Goal: Transaction & Acquisition: Book appointment/travel/reservation

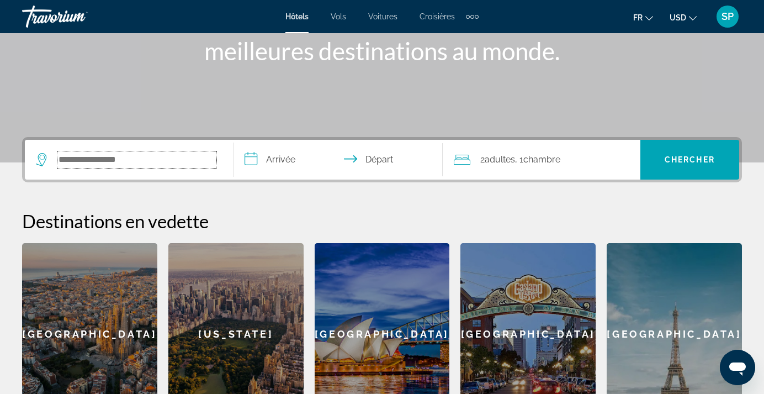
click at [157, 157] on input "Search widget" at bounding box center [136, 159] width 159 height 17
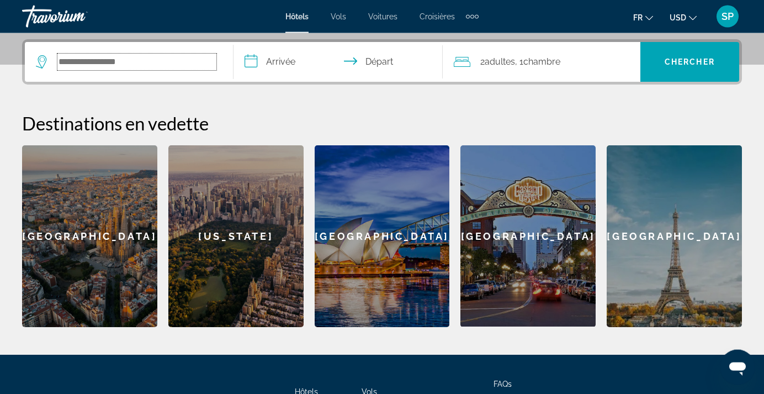
scroll to position [270, 0]
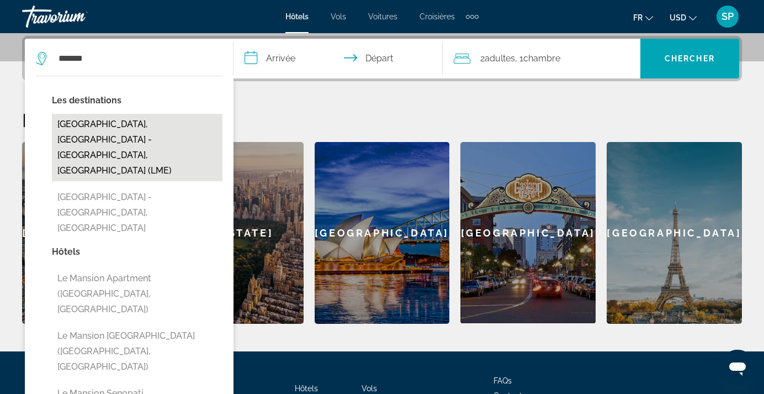
click at [102, 120] on button "[GEOGRAPHIC_DATA], [GEOGRAPHIC_DATA] - [GEOGRAPHIC_DATA], [GEOGRAPHIC_DATA] (LM…" at bounding box center [137, 147] width 171 height 67
type input "**********"
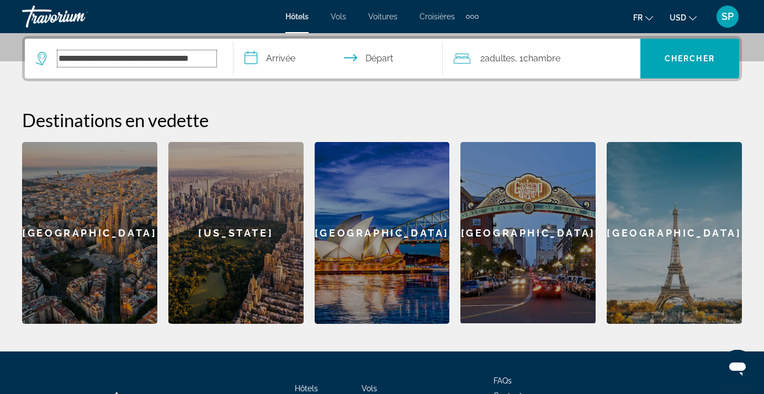
click at [181, 56] on input "**********" at bounding box center [136, 58] width 159 height 17
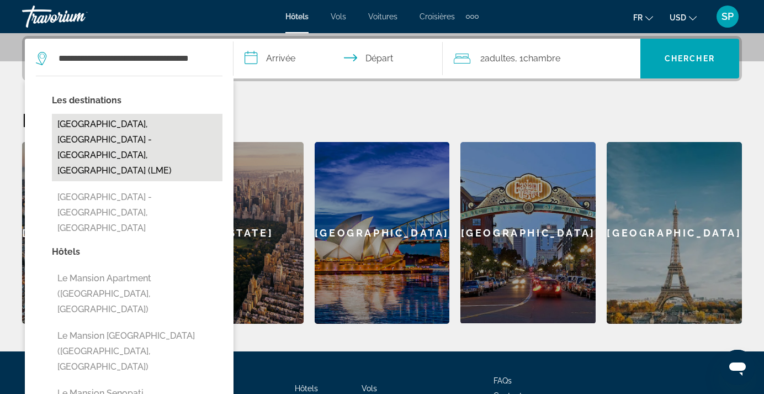
click at [145, 126] on button "[GEOGRAPHIC_DATA], [GEOGRAPHIC_DATA] - [GEOGRAPHIC_DATA], [GEOGRAPHIC_DATA] (LM…" at bounding box center [137, 147] width 171 height 67
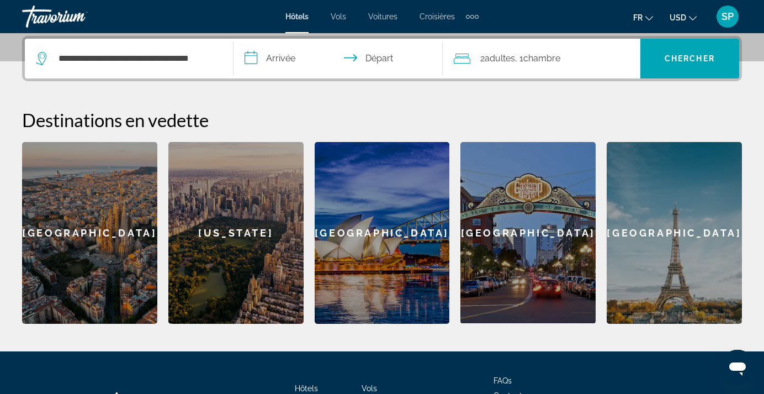
drag, startPoint x: 273, startPoint y: 49, endPoint x: 275, endPoint y: 55, distance: 5.9
click at [275, 52] on input "**********" at bounding box center [339, 60] width 213 height 43
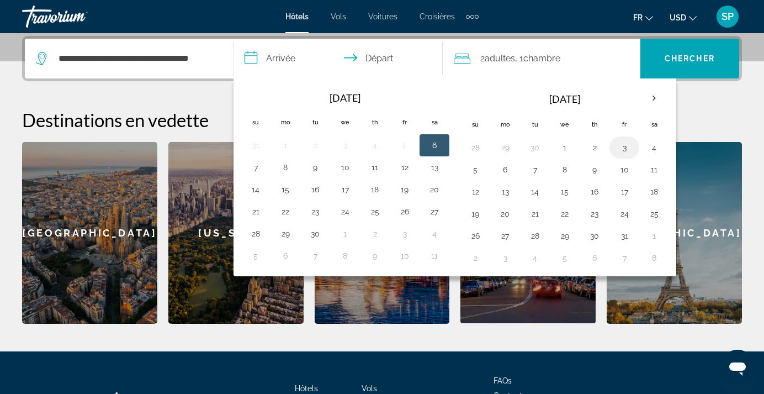
click at [624, 147] on button "3" at bounding box center [624, 147] width 18 height 15
click at [656, 150] on button "4" at bounding box center [654, 147] width 18 height 15
type input "**********"
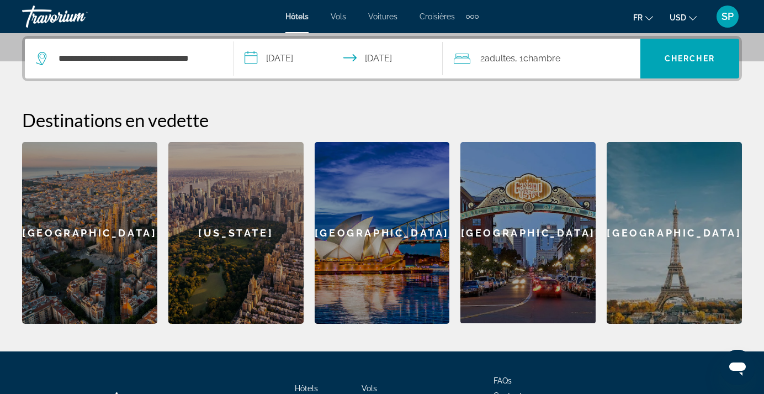
click at [501, 57] on span "Adultes" at bounding box center [500, 58] width 30 height 10
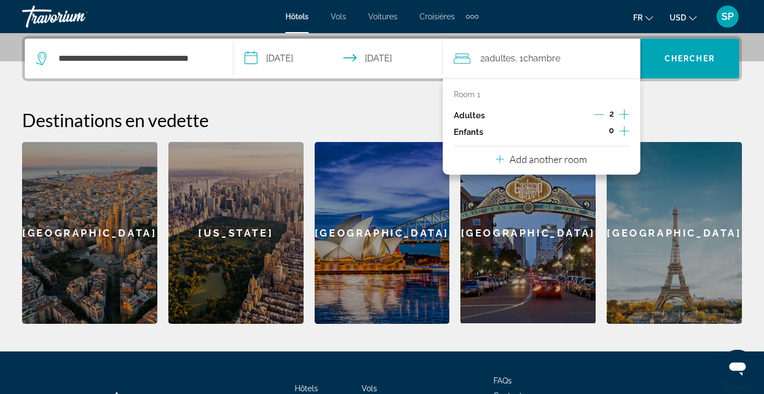
click at [600, 118] on icon "Decrement adults" at bounding box center [599, 114] width 10 height 10
click at [622, 130] on icon "Increment children" at bounding box center [624, 130] width 10 height 13
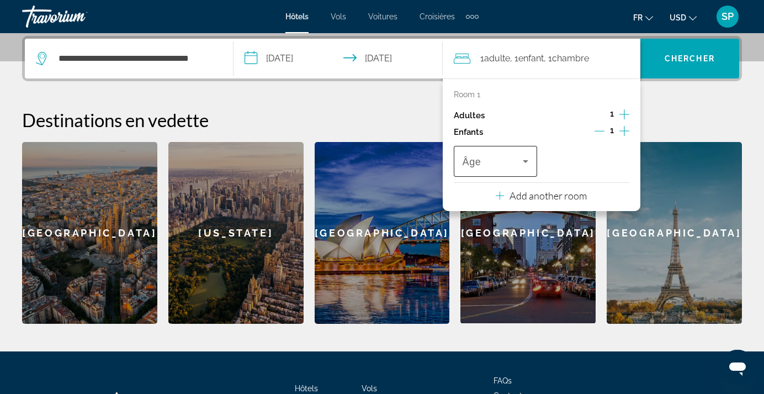
click at [532, 160] on div "Âge" at bounding box center [496, 161] width 84 height 31
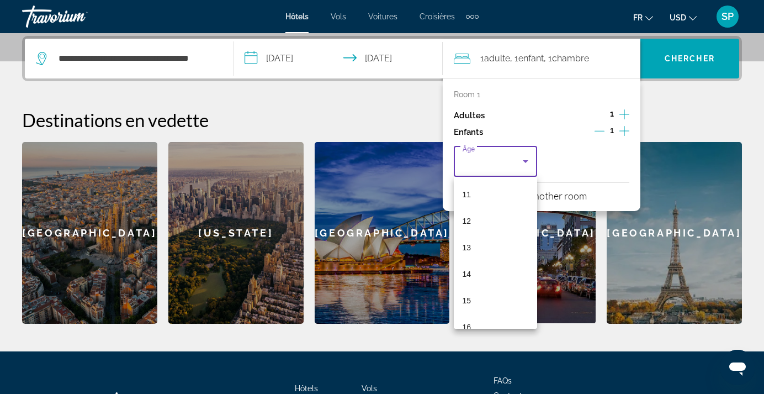
scroll to position [334, 0]
click at [477, 311] on mat-option "17" at bounding box center [496, 310] width 84 height 26
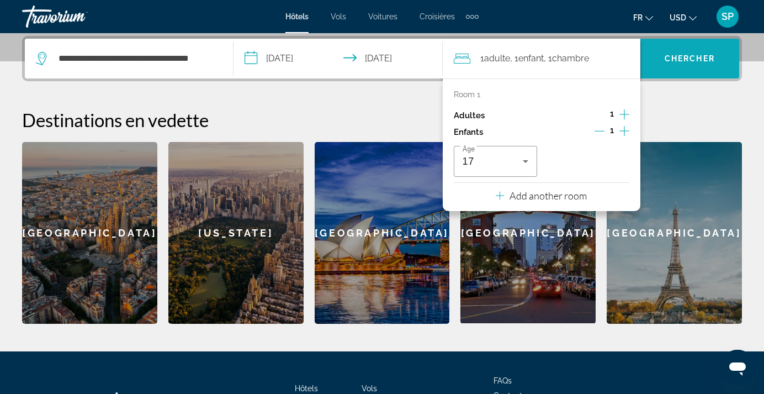
click at [680, 55] on span "Chercher" at bounding box center [690, 58] width 50 height 9
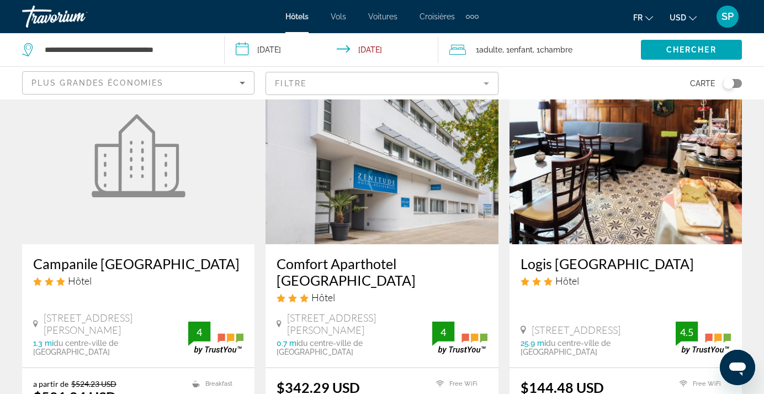
scroll to position [394, 0]
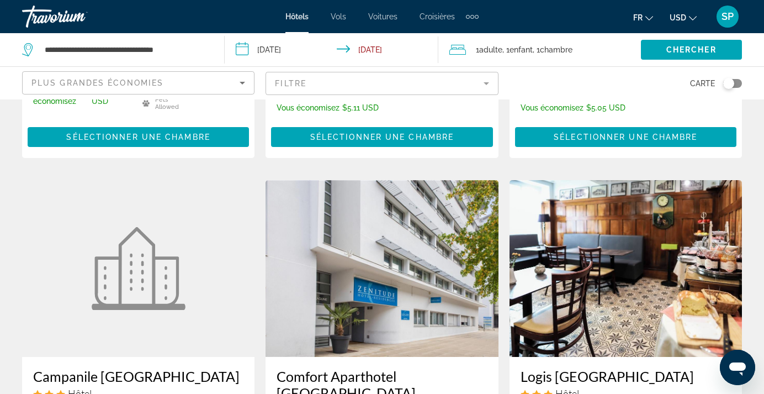
click at [298, 82] on mat-form-field "Filtre" at bounding box center [381, 83] width 232 height 23
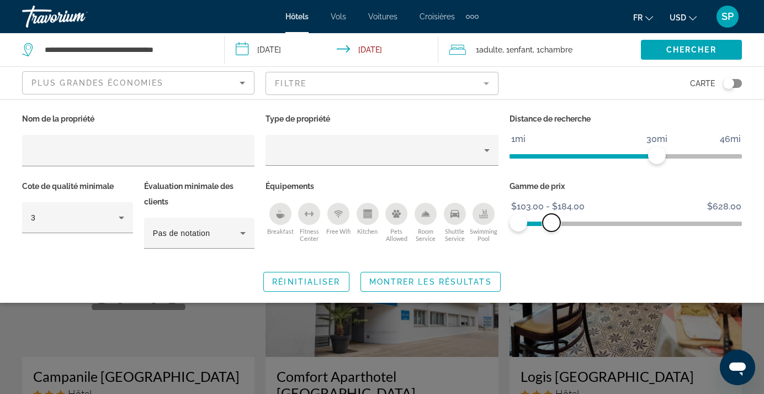
drag, startPoint x: 730, startPoint y: 224, endPoint x: 551, endPoint y: 211, distance: 179.2
click at [551, 221] on ngx-slider "$103.00 $628.00 $103.00 $184.00 $103.00 - $184.00" at bounding box center [625, 222] width 232 height 2
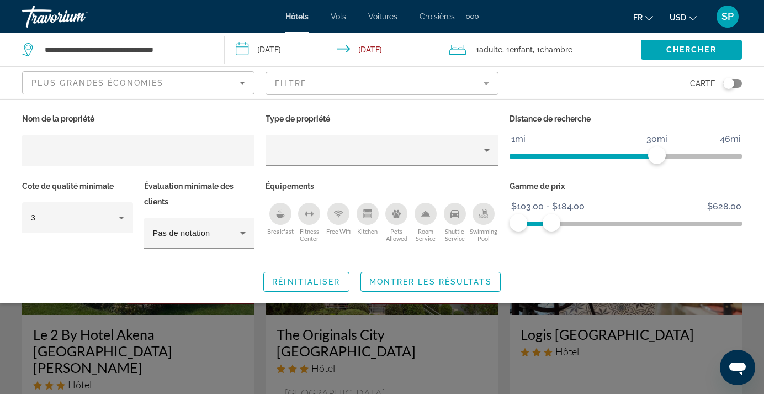
click at [422, 83] on mat-form-field "Filtre" at bounding box center [381, 83] width 232 height 23
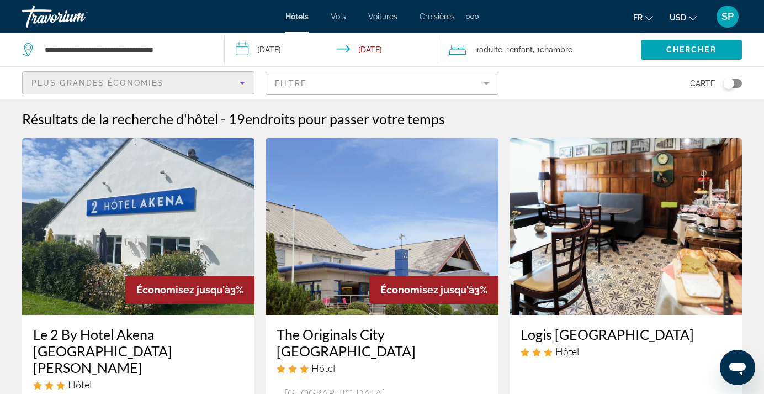
click at [210, 81] on div "Plus grandes économies" at bounding box center [135, 82] width 208 height 13
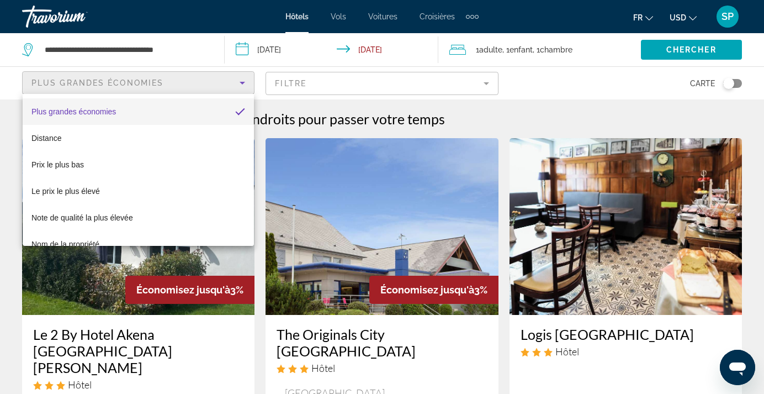
click at [668, 52] on div at bounding box center [382, 197] width 764 height 394
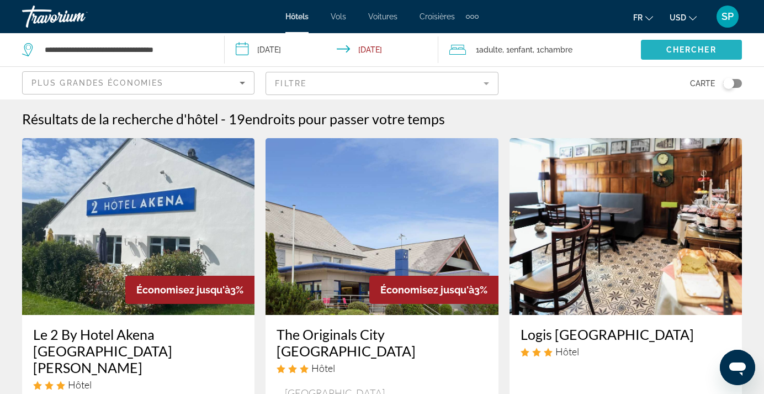
click at [667, 52] on span "Chercher" at bounding box center [691, 49] width 50 height 9
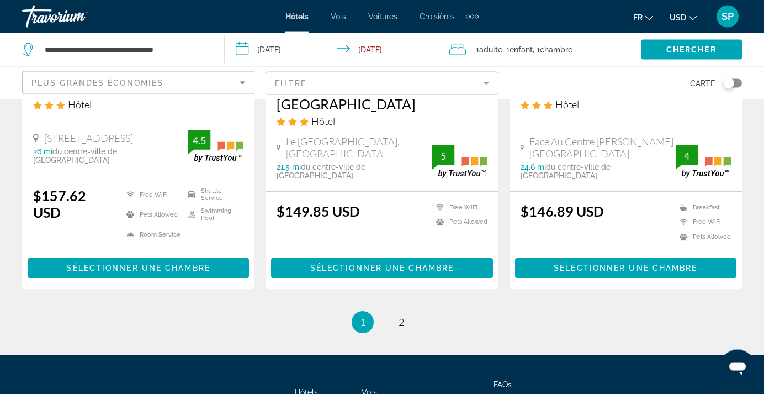
scroll to position [1532, 0]
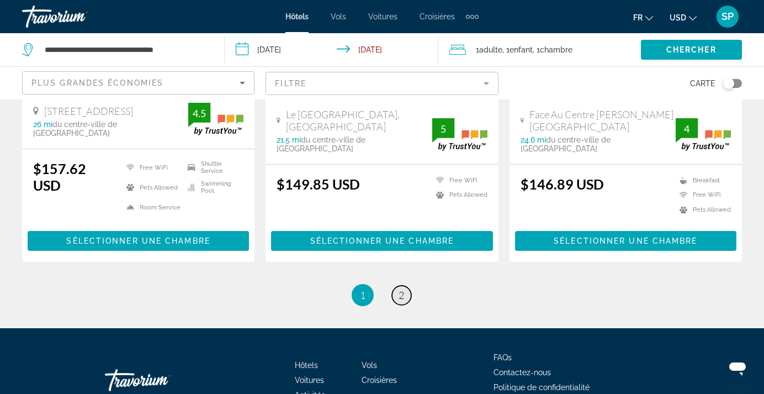
click at [401, 289] on span "2" at bounding box center [401, 295] width 6 height 12
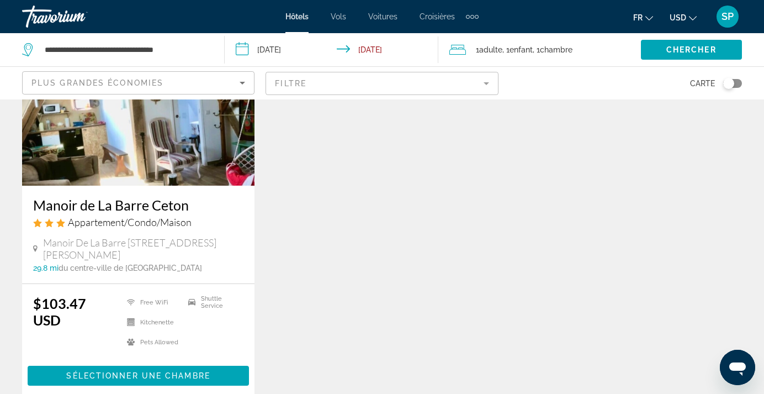
scroll to position [957, 0]
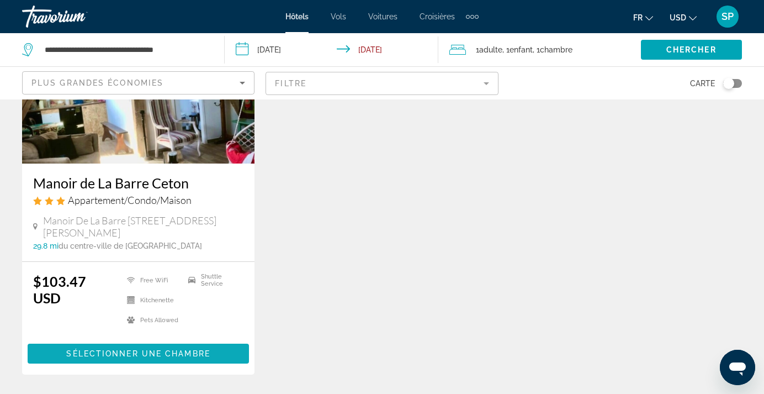
click at [164, 349] on span "Sélectionner une chambre" at bounding box center [138, 353] width 144 height 9
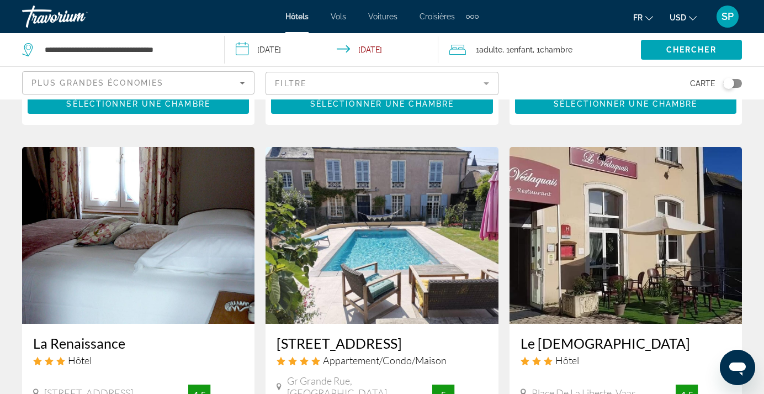
scroll to position [507, 0]
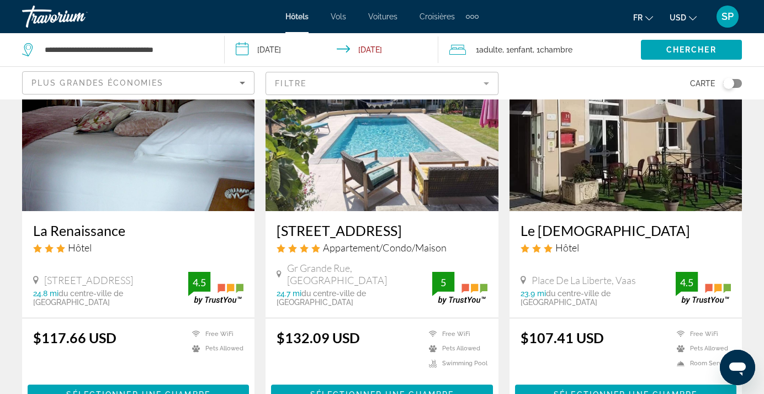
click at [629, 160] on img "Main content" at bounding box center [625, 122] width 232 height 177
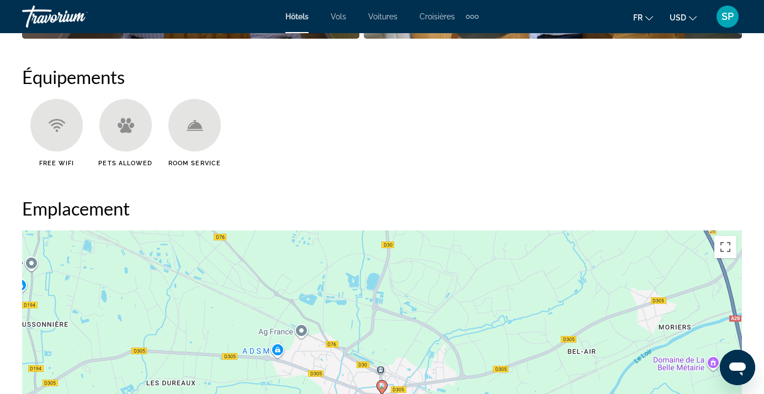
scroll to position [1295, 0]
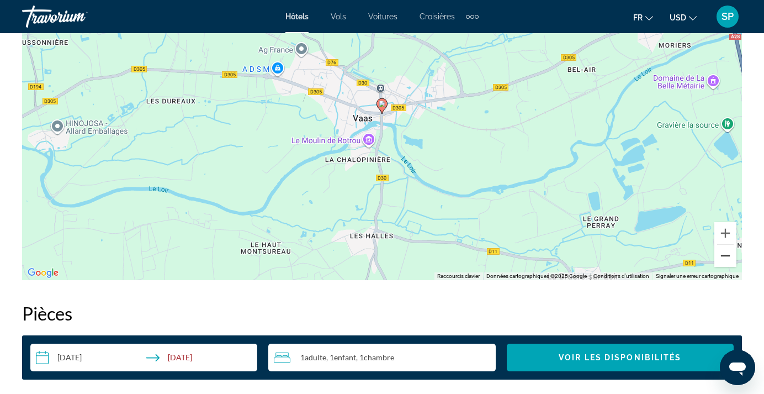
click at [721, 262] on button "Zoom arrière" at bounding box center [725, 256] width 22 height 22
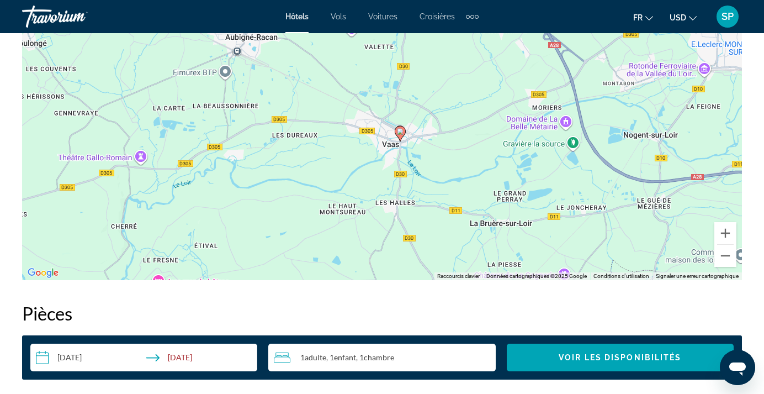
drag, startPoint x: 488, startPoint y: 161, endPoint x: 507, endPoint y: 191, distance: 35.2
click at [507, 191] on div "Pour activer le glissement avec le clavier, appuyez sur Alt+Entrée. Une fois ce…" at bounding box center [382, 114] width 720 height 331
click at [720, 265] on button "Zoom arrière" at bounding box center [725, 256] width 22 height 22
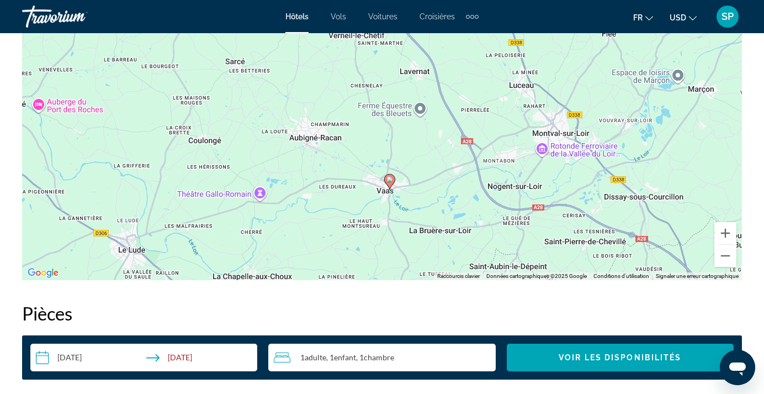
drag, startPoint x: 560, startPoint y: 148, endPoint x: 559, endPoint y: 211, distance: 62.9
click at [559, 211] on div "Pour activer le glissement avec le clavier, appuyez sur Alt+Entrée. Une fois ce…" at bounding box center [382, 114] width 720 height 331
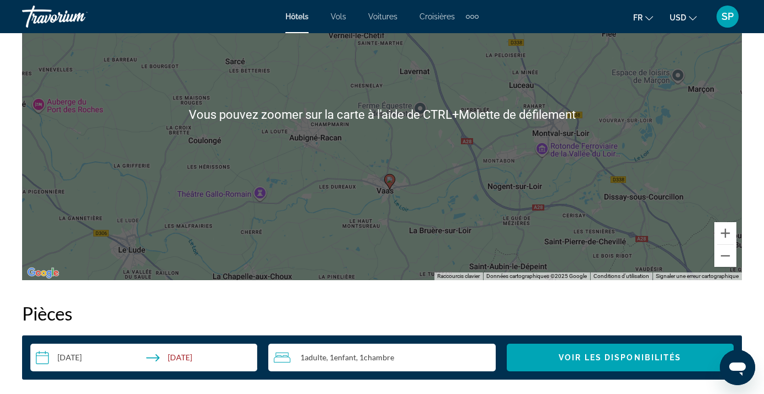
scroll to position [1351, 0]
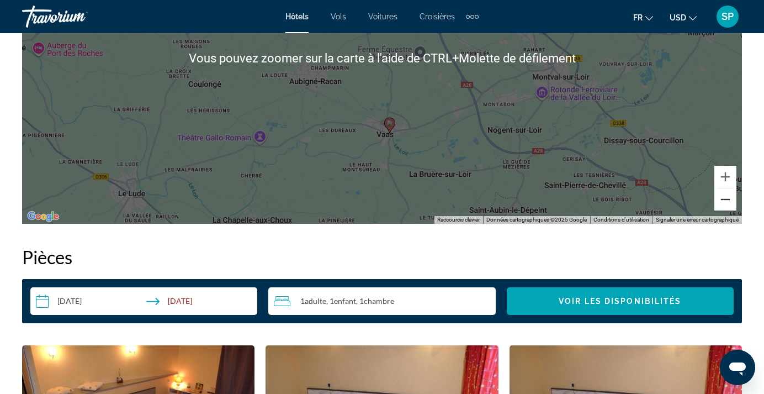
click at [727, 205] on button "Zoom arrière" at bounding box center [725, 199] width 22 height 22
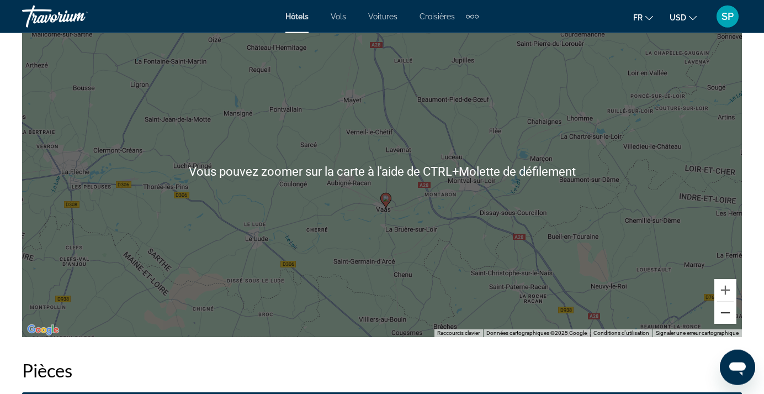
scroll to position [1239, 0]
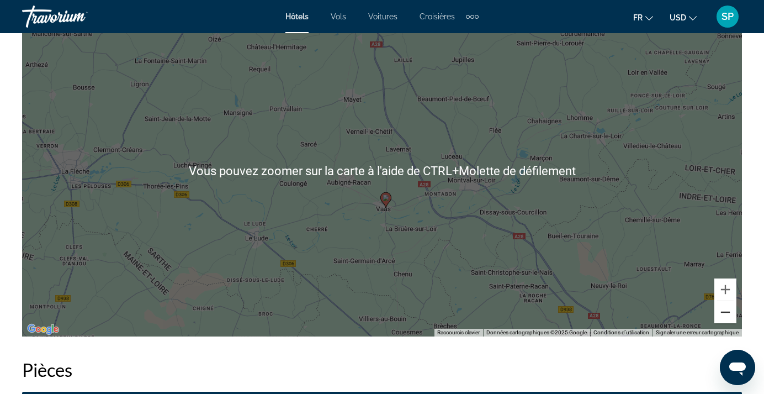
click at [722, 312] on button "Zoom arrière" at bounding box center [725, 312] width 22 height 22
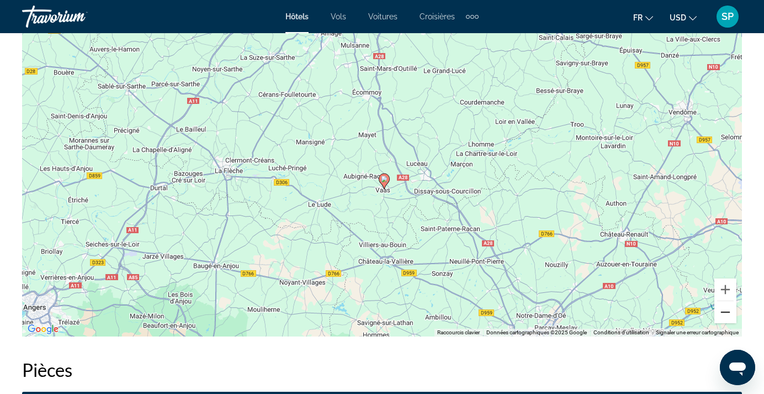
click at [722, 312] on button "Zoom arrière" at bounding box center [725, 312] width 22 height 22
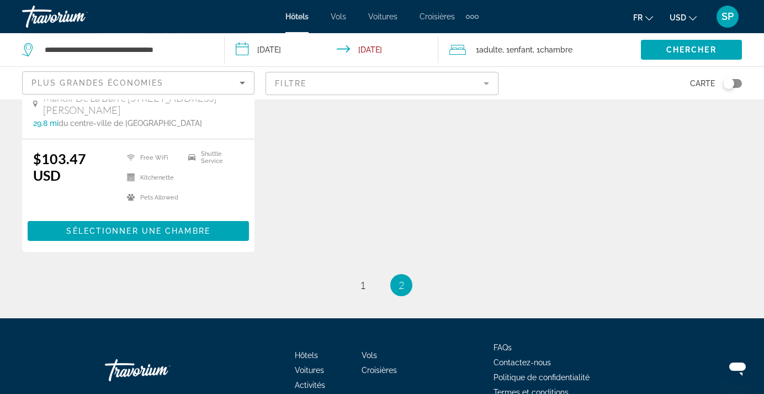
scroll to position [1122, 0]
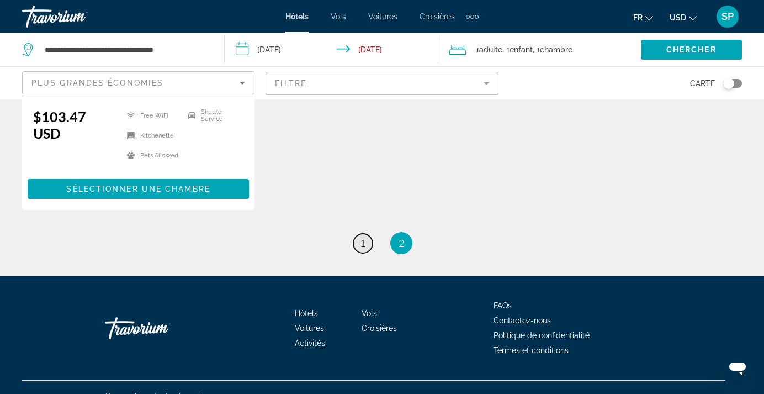
click at [363, 237] on span "1" at bounding box center [363, 243] width 6 height 12
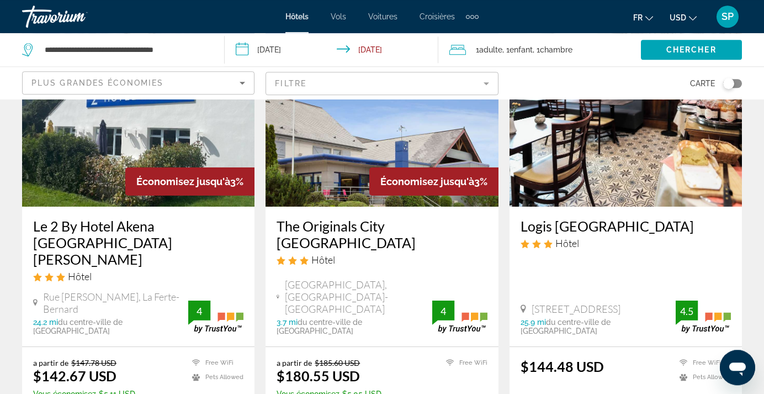
scroll to position [113, 0]
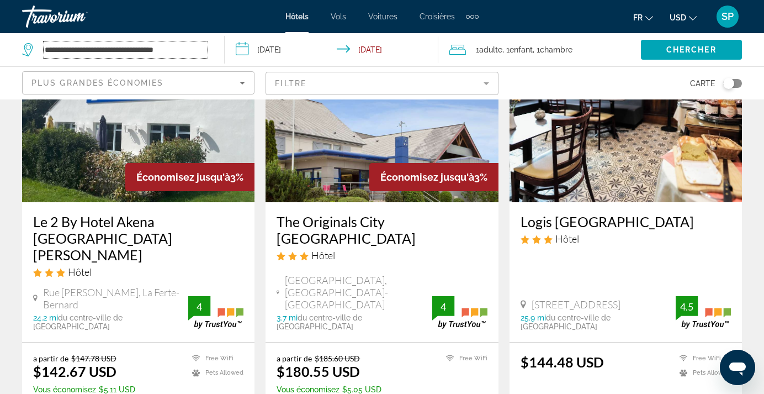
click at [68, 49] on input "**********" at bounding box center [126, 49] width 164 height 17
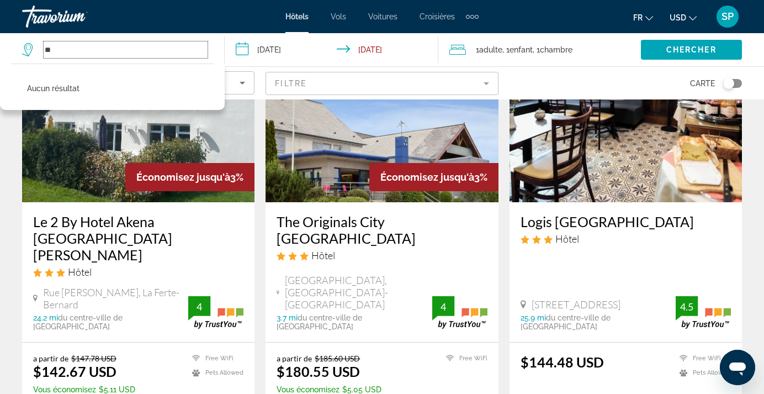
type input "*"
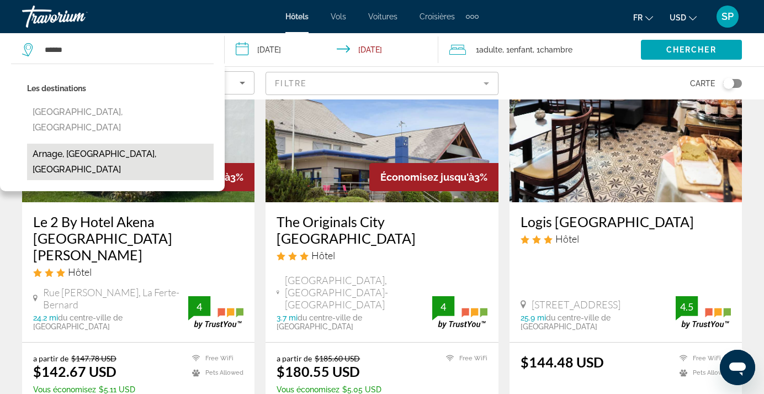
click at [80, 144] on button "Arnage, [GEOGRAPHIC_DATA], [GEOGRAPHIC_DATA]" at bounding box center [120, 162] width 187 height 36
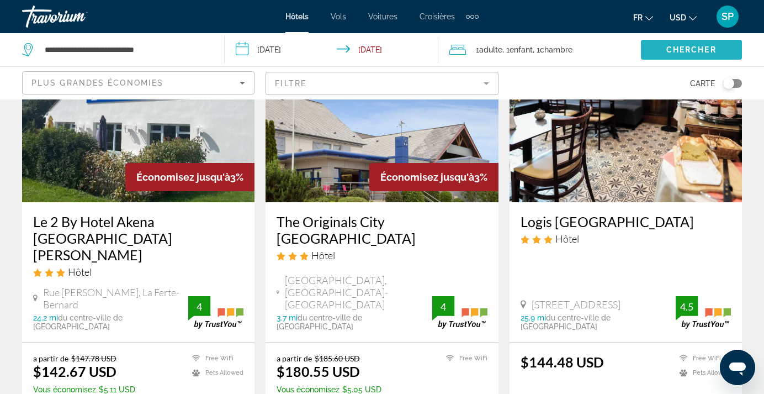
click at [657, 54] on span "Search widget" at bounding box center [691, 49] width 101 height 26
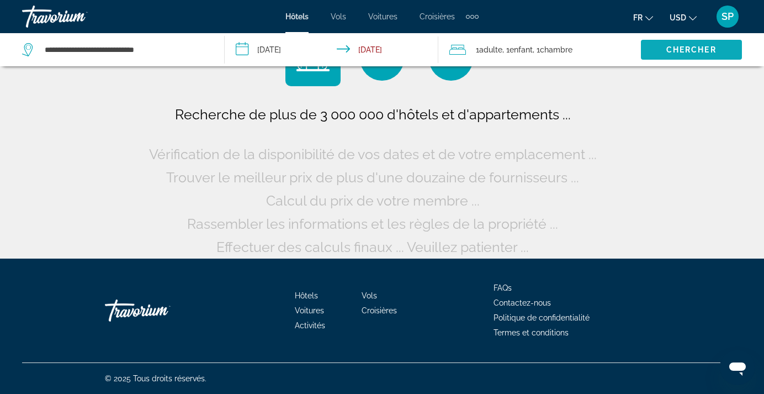
scroll to position [2, 0]
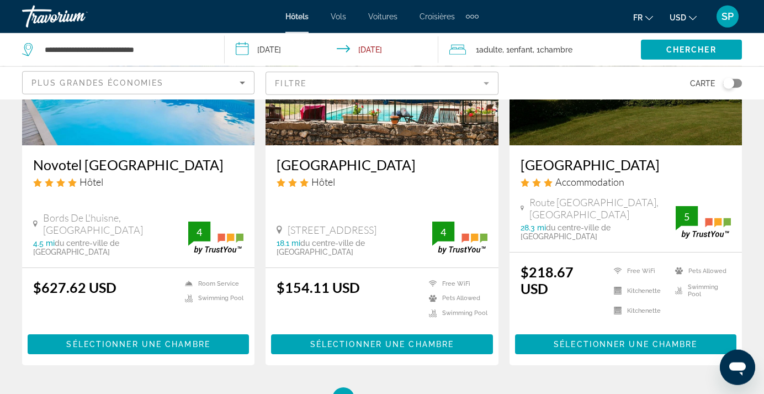
scroll to position [1520, 0]
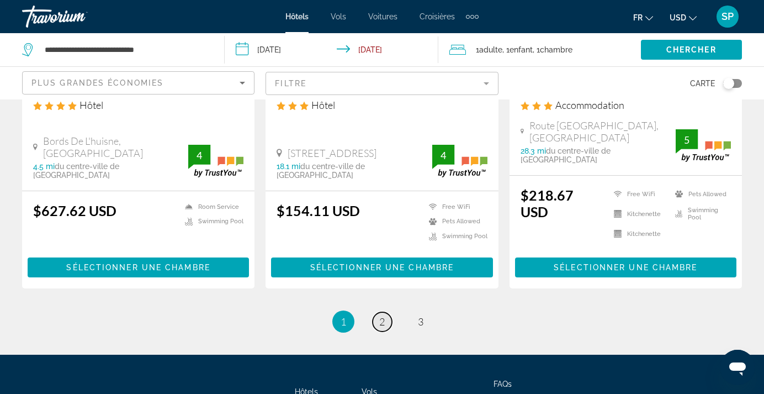
click at [382, 315] on span "2" at bounding box center [382, 321] width 6 height 12
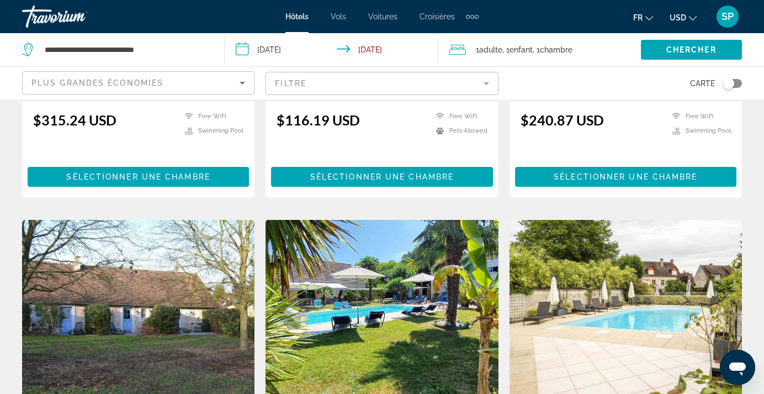
scroll to position [394, 0]
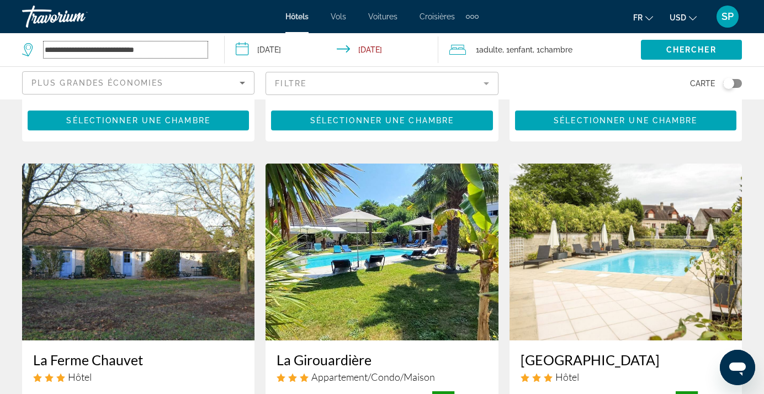
click at [167, 55] on input "**********" at bounding box center [126, 49] width 164 height 17
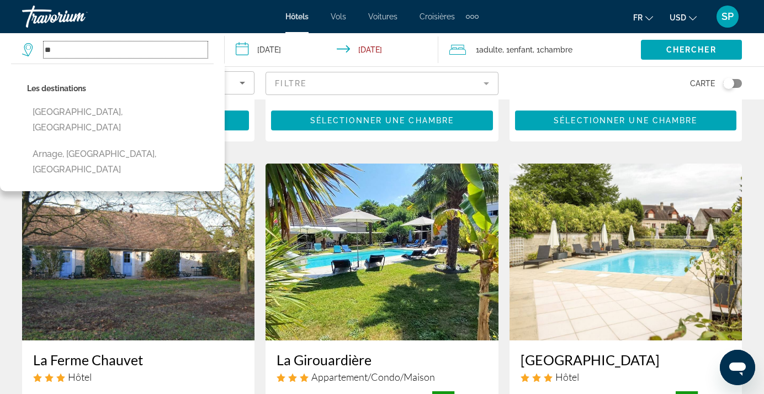
type input "*"
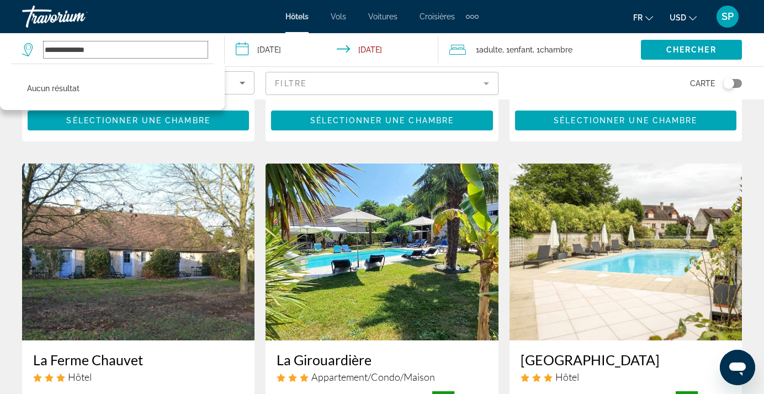
drag, startPoint x: 135, startPoint y: 52, endPoint x: 31, endPoint y: 41, distance: 104.3
click at [44, 41] on input "**********" at bounding box center [126, 49] width 164 height 17
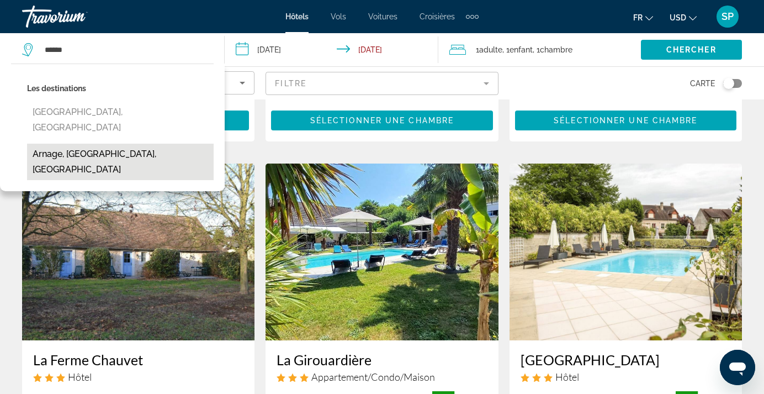
click at [60, 144] on button "Arnage, [GEOGRAPHIC_DATA], [GEOGRAPHIC_DATA]" at bounding box center [120, 162] width 187 height 36
type input "**********"
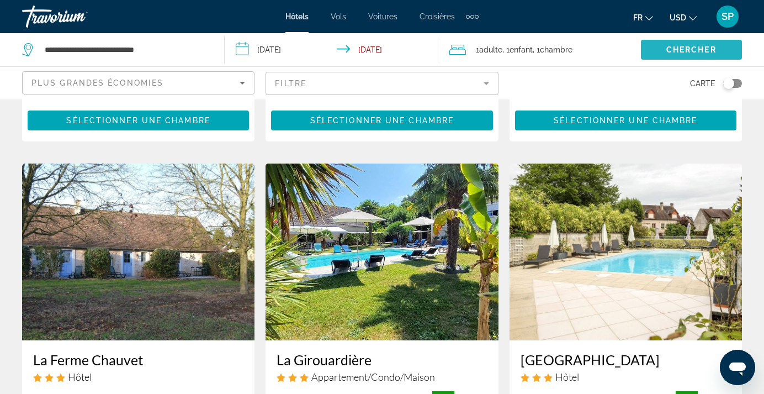
click at [669, 53] on span "Chercher" at bounding box center [691, 49] width 50 height 9
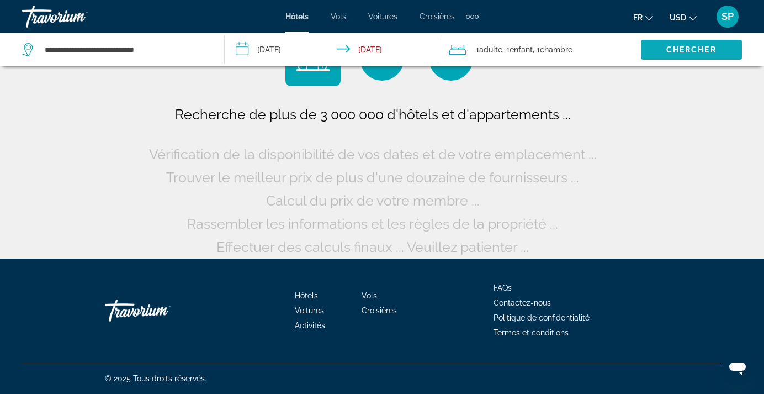
scroll to position [52, 0]
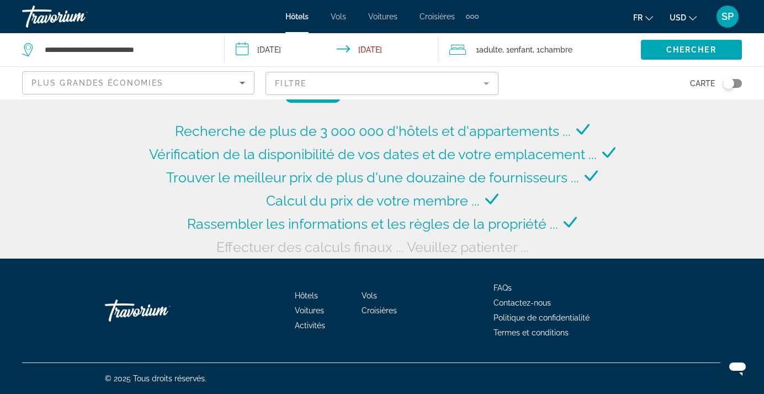
scroll to position [35, 0]
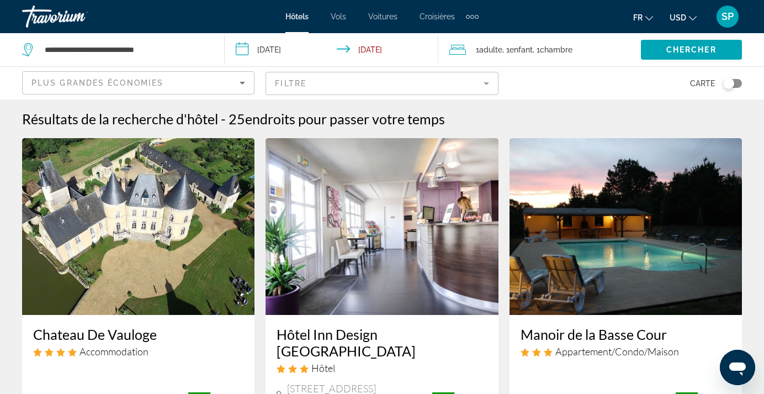
click at [301, 16] on span "Hôtels" at bounding box center [296, 16] width 23 height 9
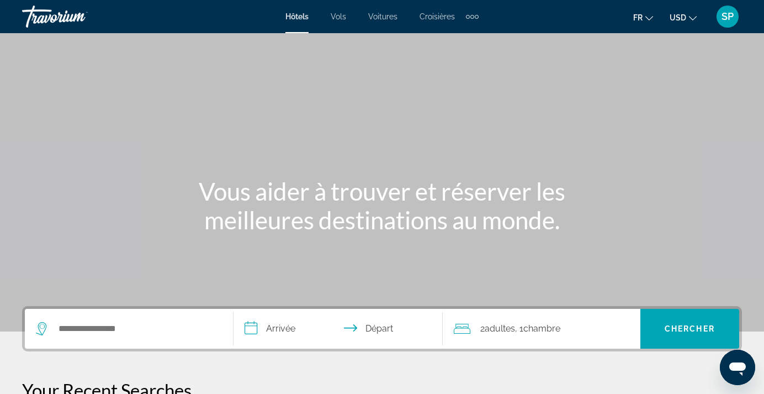
click at [294, 18] on span "Hôtels" at bounding box center [296, 16] width 23 height 9
click at [300, 20] on span "Hôtels" at bounding box center [296, 16] width 23 height 9
click at [293, 17] on span "Hôtels" at bounding box center [296, 16] width 23 height 9
click at [473, 17] on div "Extra navigation items" at bounding box center [472, 17] width 4 height 4
click at [474, 17] on div "Extra navigation items" at bounding box center [472, 17] width 4 height 4
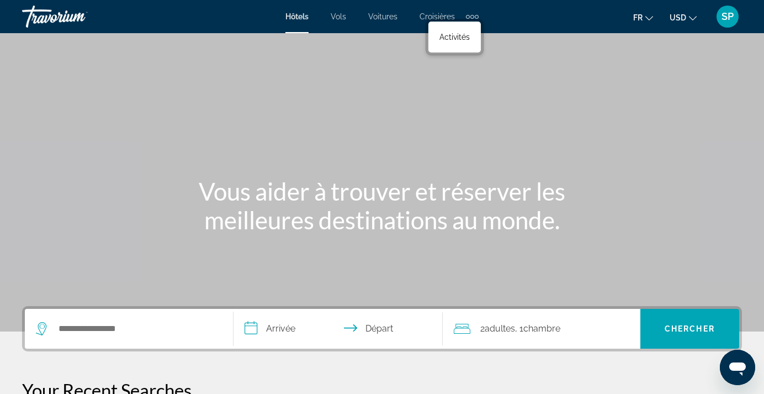
click at [653, 22] on button "fr English Español Français Italiano Português русский" at bounding box center [643, 17] width 20 height 16
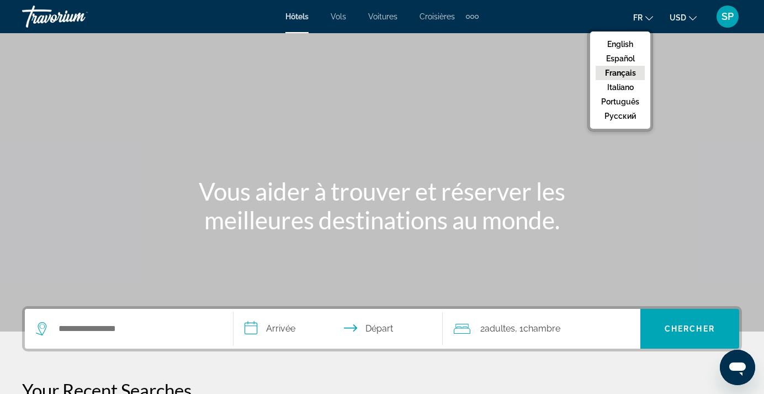
click at [627, 68] on button "Français" at bounding box center [620, 73] width 49 height 14
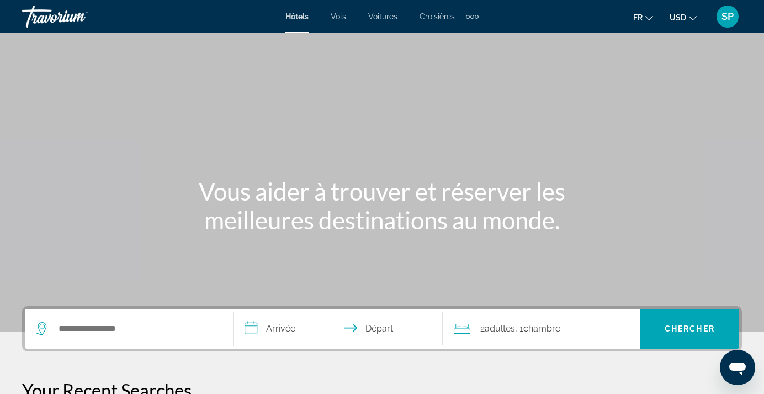
click at [697, 18] on icon "Change currency" at bounding box center [693, 18] width 8 height 8
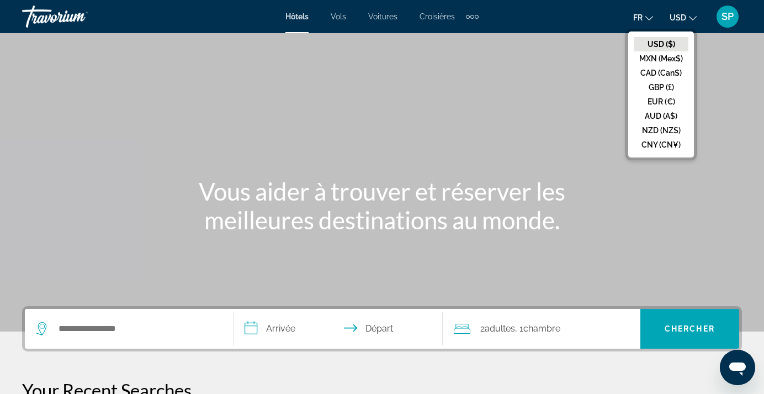
click at [697, 19] on icon "Change currency" at bounding box center [693, 18] width 8 height 4
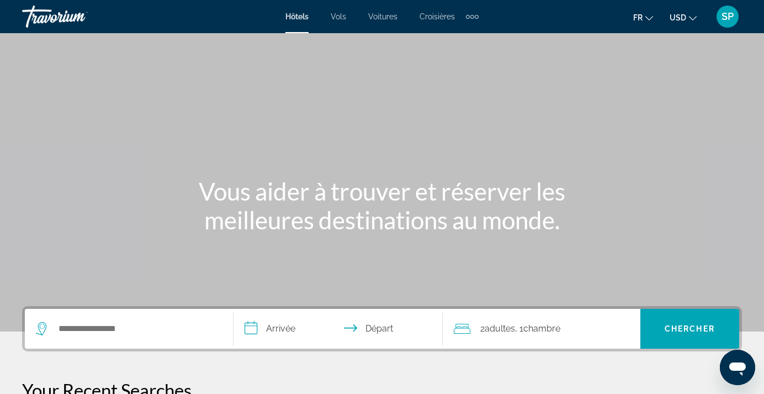
click at [551, 73] on div "Main content" at bounding box center [382, 165] width 764 height 331
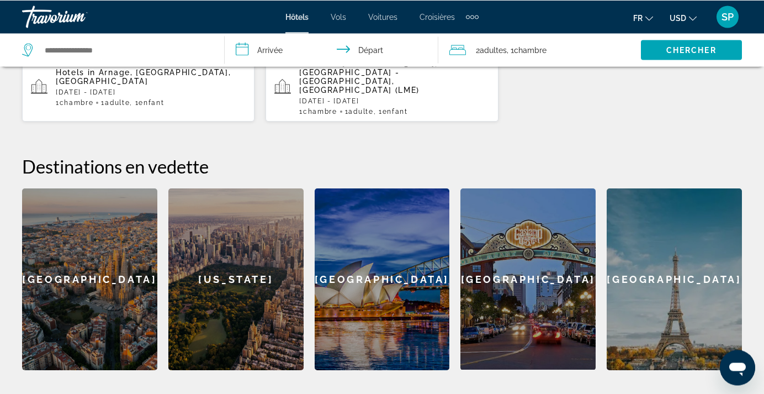
scroll to position [481, 0]
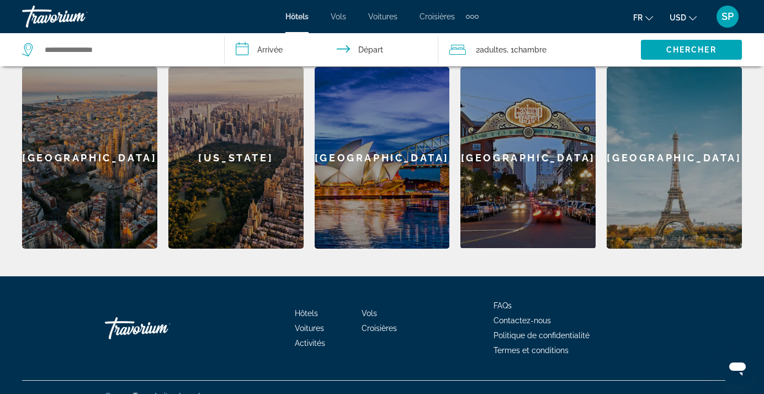
click at [305, 309] on span "Hôtels" at bounding box center [306, 313] width 23 height 9
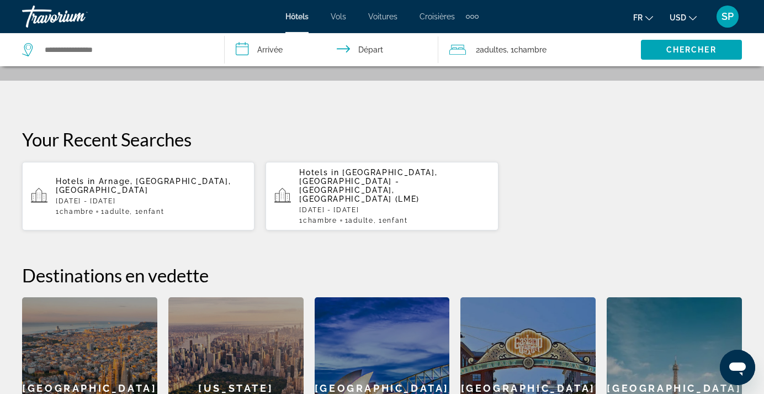
scroll to position [225, 0]
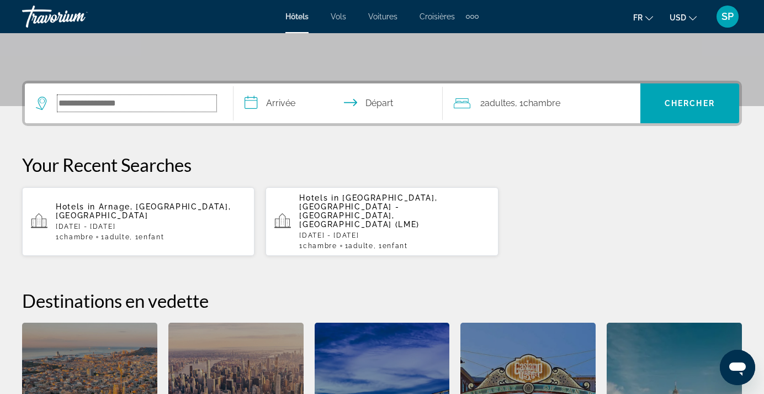
click at [188, 107] on input "Search widget" at bounding box center [136, 103] width 159 height 17
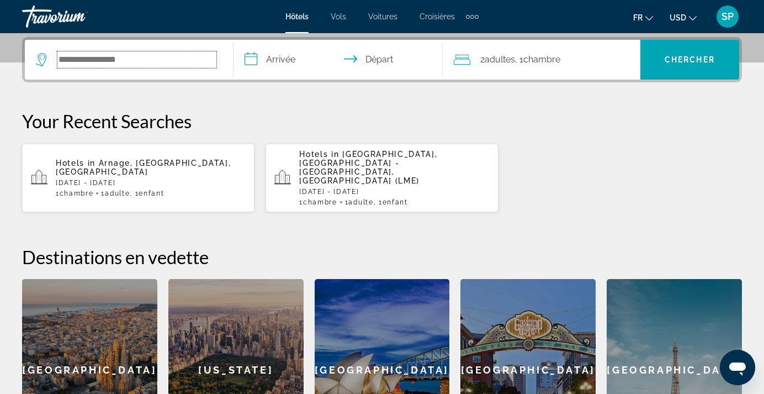
scroll to position [270, 0]
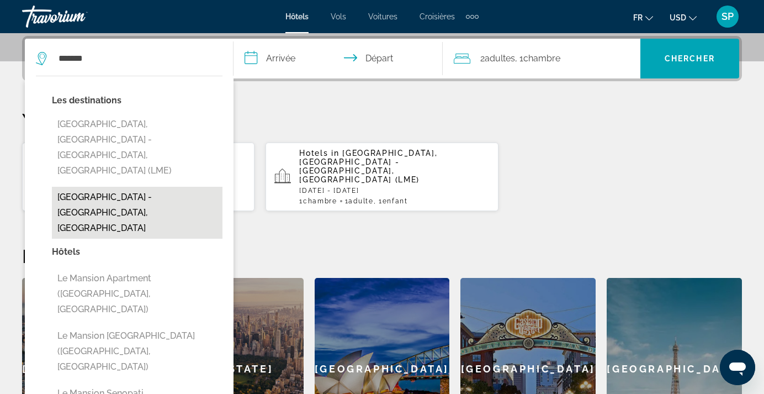
click at [132, 187] on button "[GEOGRAPHIC_DATA] - [GEOGRAPHIC_DATA], [GEOGRAPHIC_DATA]" at bounding box center [137, 213] width 171 height 52
type input "**********"
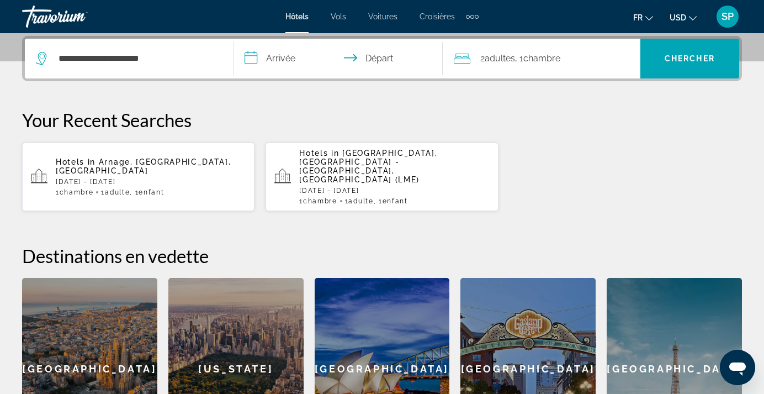
click at [279, 60] on input "**********" at bounding box center [339, 60] width 213 height 43
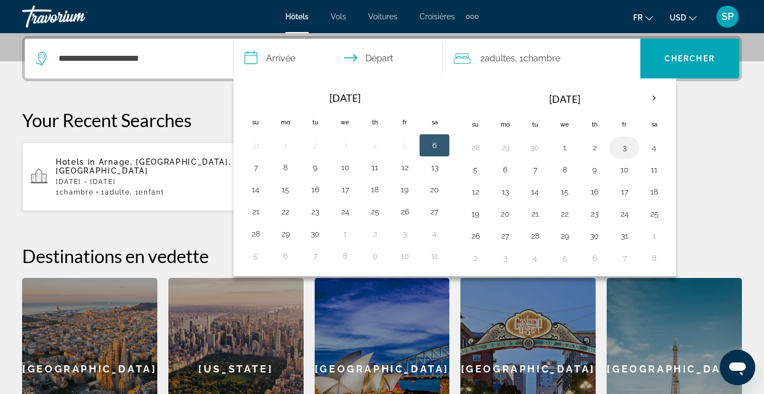
click at [621, 150] on button "3" at bounding box center [624, 147] width 18 height 15
click at [656, 150] on button "4" at bounding box center [654, 147] width 18 height 15
type input "**********"
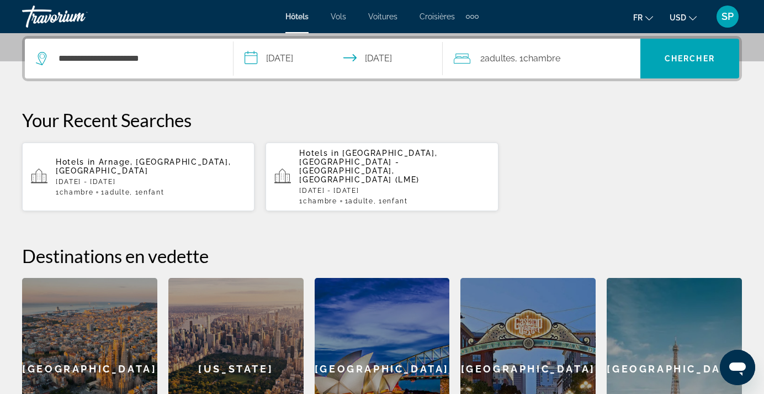
click at [548, 68] on div "2 Adulte Adultes , 1 Chambre pièces" at bounding box center [547, 59] width 187 height 40
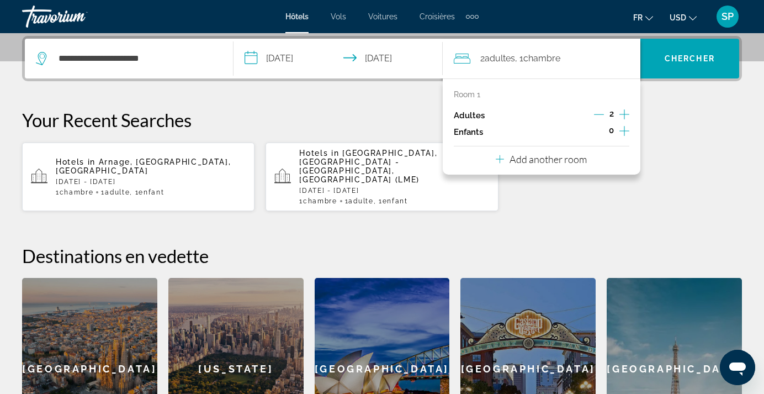
click at [602, 118] on icon "Decrement adults" at bounding box center [599, 114] width 10 height 10
click at [621, 130] on icon "Increment children" at bounding box center [624, 130] width 10 height 13
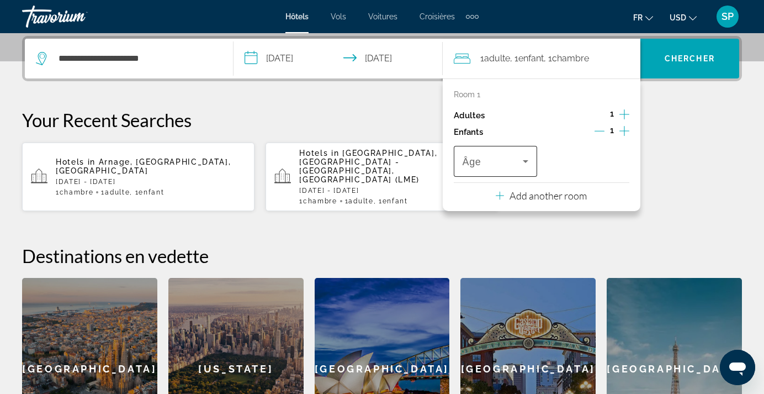
click at [523, 158] on icon "Travelers: 1 adult, 1 child" at bounding box center [525, 161] width 13 height 13
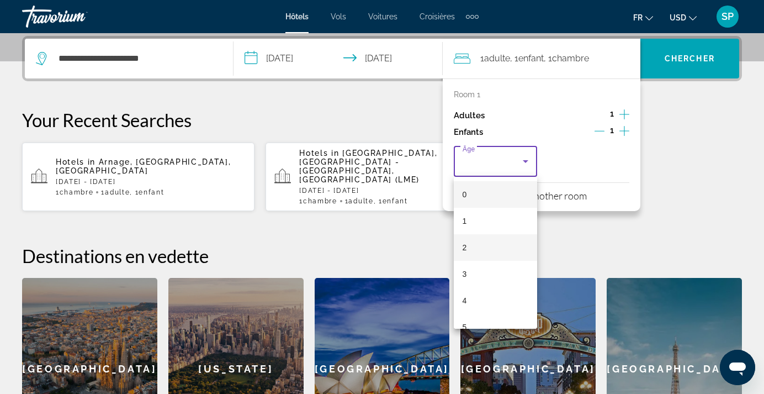
scroll to position [334, 0]
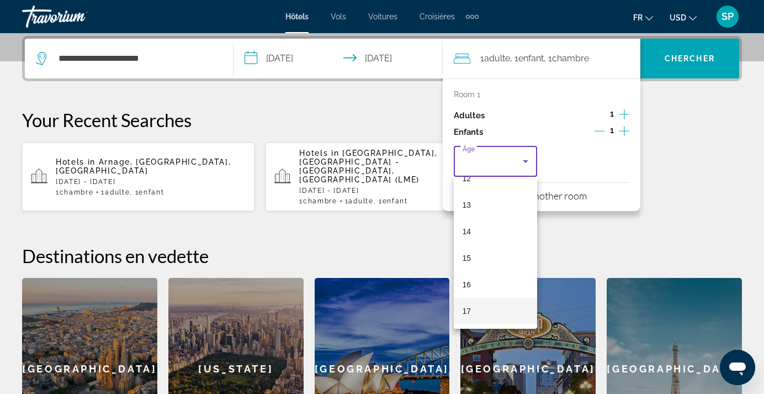
click at [469, 311] on span "17" at bounding box center [467, 310] width 9 height 13
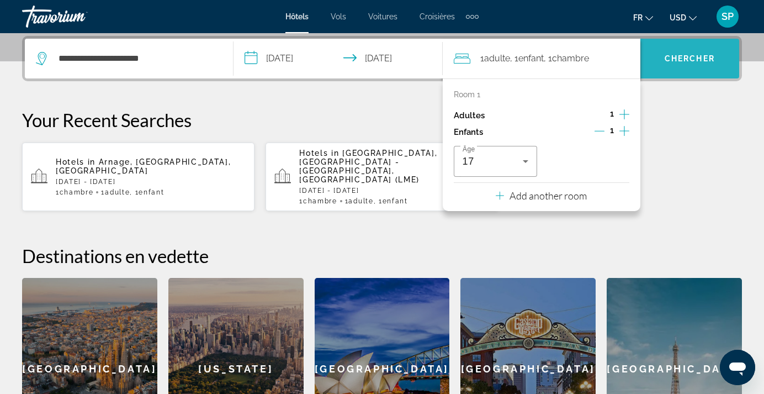
click at [698, 57] on span "Chercher" at bounding box center [690, 58] width 50 height 9
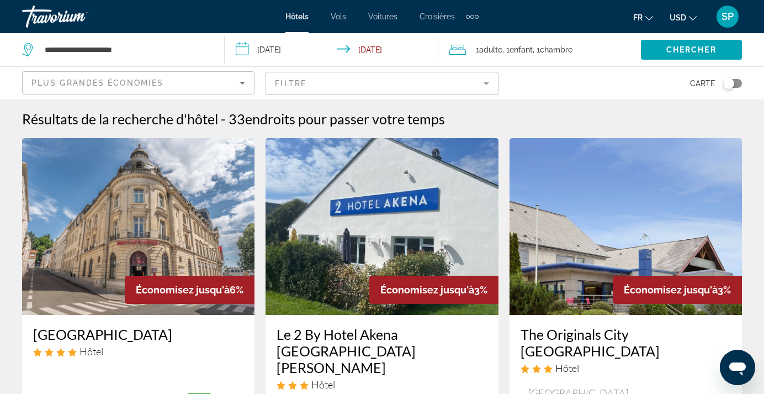
click at [737, 83] on div "Toggle map" at bounding box center [732, 83] width 19 height 9
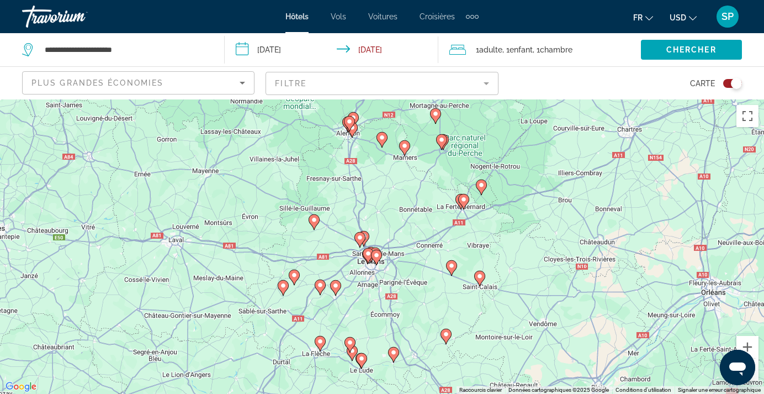
click at [523, 232] on div "Pour activer le glissement avec le clavier, appuyez sur Alt+Entrée. Une fois ce…" at bounding box center [382, 246] width 764 height 294
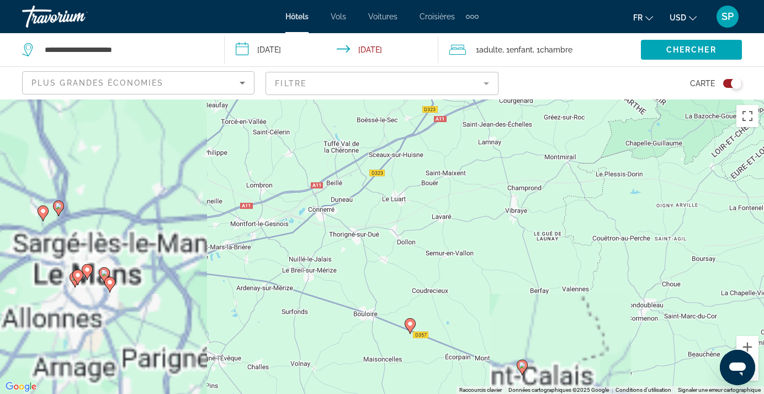
drag, startPoint x: 373, startPoint y: 247, endPoint x: 532, endPoint y: 179, distance: 172.3
click at [558, 165] on div "Pour activer le glissement avec le clavier, appuyez sur Alt+Entrée. Une fois ce…" at bounding box center [382, 246] width 764 height 294
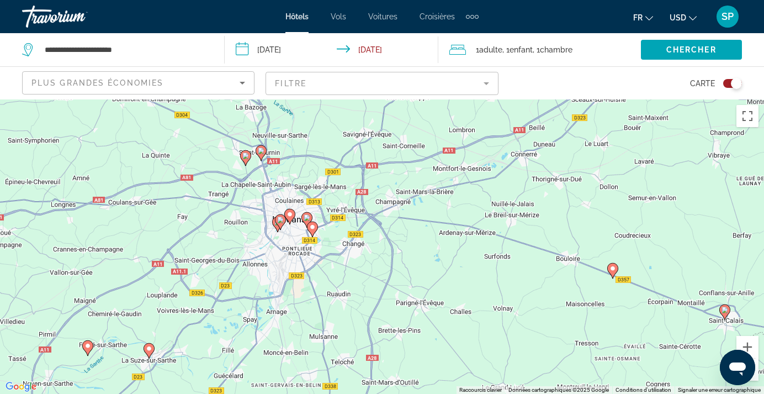
drag, startPoint x: 202, startPoint y: 196, endPoint x: 408, endPoint y: 147, distance: 212.1
click at [410, 135] on div "Pour activer le glissement avec le clavier, appuyez sur Alt+Entrée. Une fois ce…" at bounding box center [382, 246] width 764 height 294
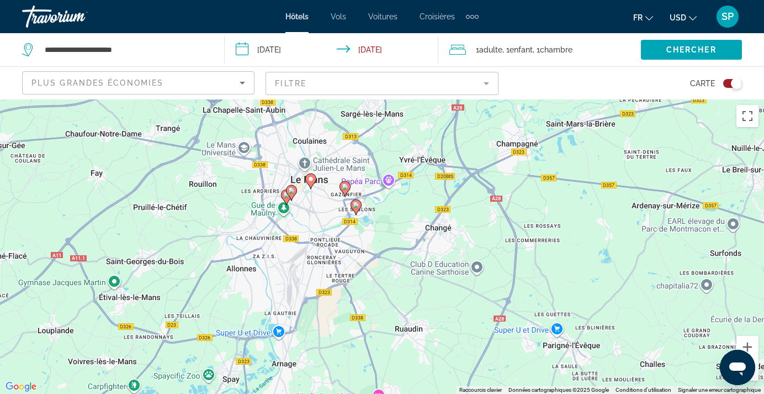
drag, startPoint x: 278, startPoint y: 204, endPoint x: 448, endPoint y: 187, distance: 171.4
click at [448, 187] on div "Pour activer le glissement avec le clavier, appuyez sur Alt+Entrée. Une fois ce…" at bounding box center [382, 246] width 764 height 294
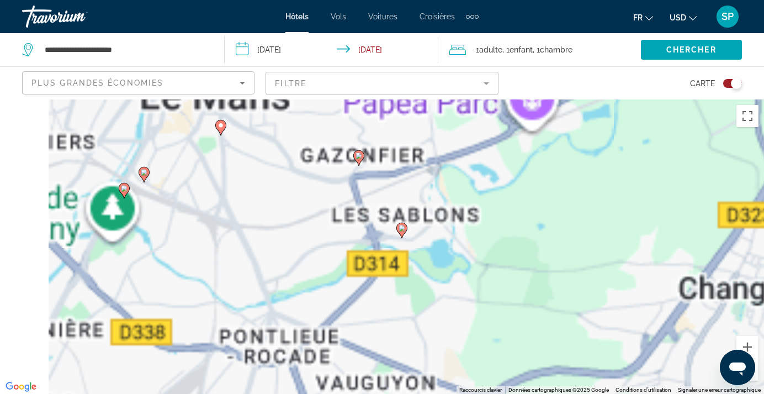
drag, startPoint x: 271, startPoint y: 185, endPoint x: 582, endPoint y: 139, distance: 314.1
click at [582, 139] on div "Pour activer le glissement avec le clavier, appuyez sur Alt+Entrée. Une fois ce…" at bounding box center [382, 246] width 764 height 294
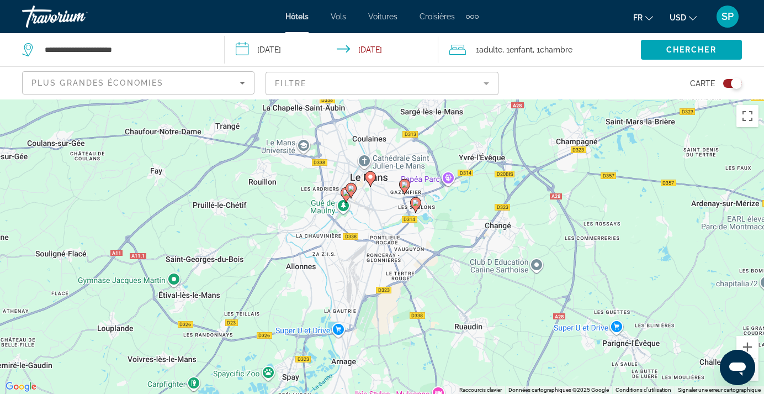
drag, startPoint x: 579, startPoint y: 216, endPoint x: 491, endPoint y: 235, distance: 89.9
click at [491, 235] on div "Pour activer le glissement avec le clavier, appuyez sur Alt+Entrée. Une fois ce…" at bounding box center [382, 246] width 764 height 294
click at [415, 203] on image "Main content" at bounding box center [415, 202] width 7 height 7
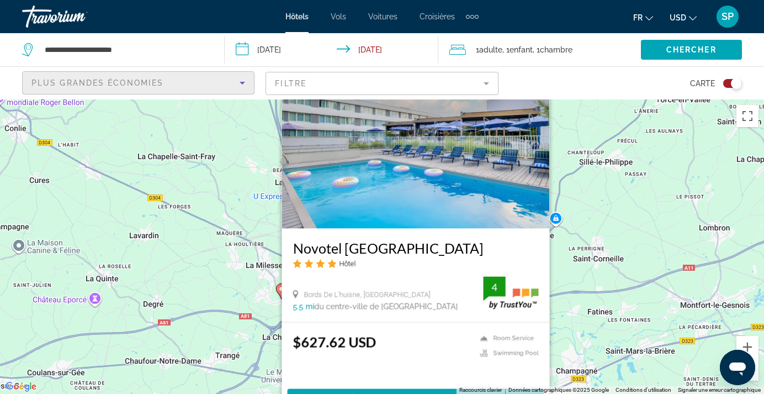
click at [238, 89] on icon "Sort by" at bounding box center [242, 82] width 13 height 13
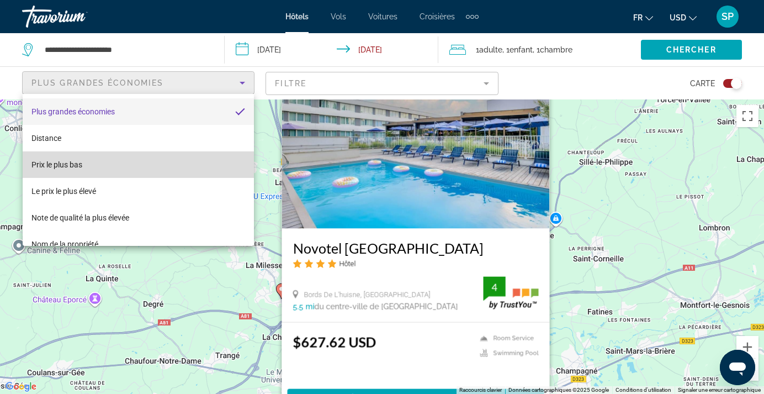
click at [76, 166] on span "Prix le plus bas" at bounding box center [56, 164] width 51 height 9
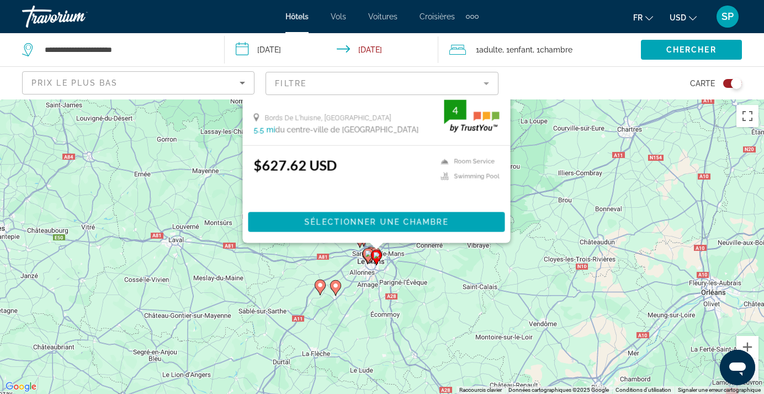
click at [604, 220] on div "Pour activer le glissement avec le clavier, appuyez sur Alt+Entrée. Une fois ce…" at bounding box center [382, 246] width 764 height 294
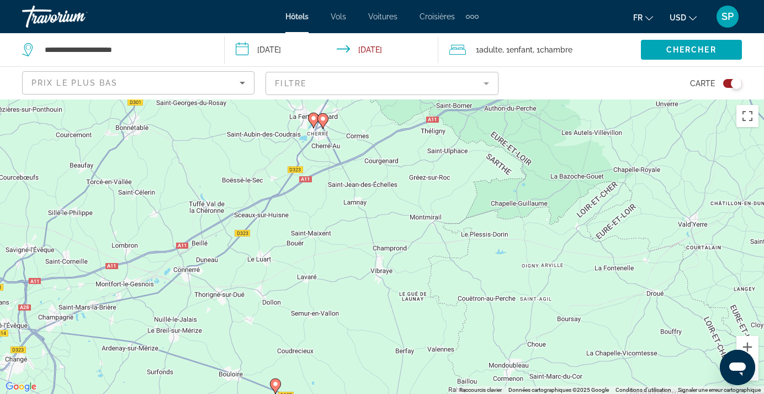
drag, startPoint x: 288, startPoint y: 210, endPoint x: 484, endPoint y: 146, distance: 206.7
click at [484, 146] on div "Pour activer le glissement avec le clavier, appuyez sur Alt+Entrée. Une fois ce…" at bounding box center [382, 246] width 764 height 294
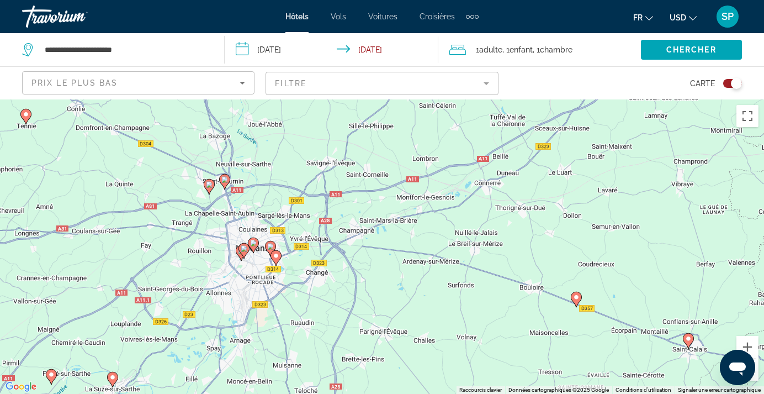
drag, startPoint x: 159, startPoint y: 221, endPoint x: 378, endPoint y: 146, distance: 231.3
click at [377, 146] on div "Pour activer le glissement avec le clavier, appuyez sur Alt+Entrée. Une fois ce…" at bounding box center [382, 246] width 764 height 294
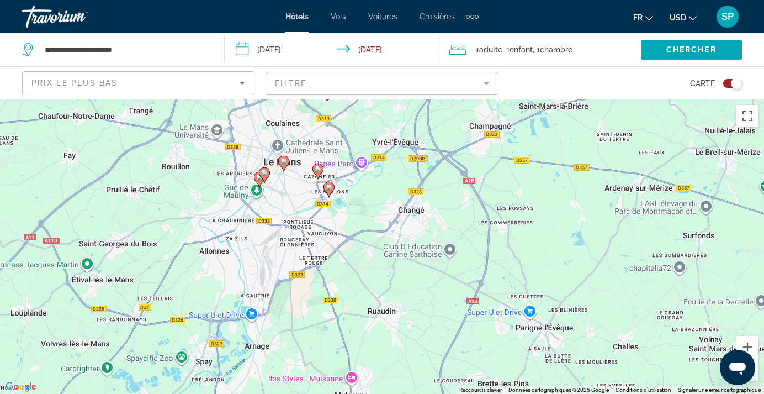
drag, startPoint x: 286, startPoint y: 243, endPoint x: 353, endPoint y: 125, distance: 135.7
click at [353, 123] on div "Pour activer le glissement avec le clavier, appuyez sur Alt+Entrée. Une fois ce…" at bounding box center [382, 246] width 764 height 294
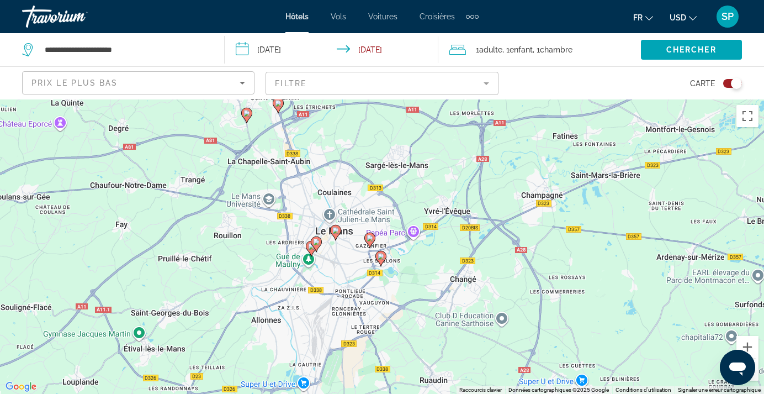
drag, startPoint x: 408, startPoint y: 185, endPoint x: 453, endPoint y: 274, distance: 99.2
click at [453, 274] on div "Pour activer le glissement avec le clavier, appuyez sur Alt+Entrée. Une fois ce…" at bounding box center [382, 246] width 764 height 294
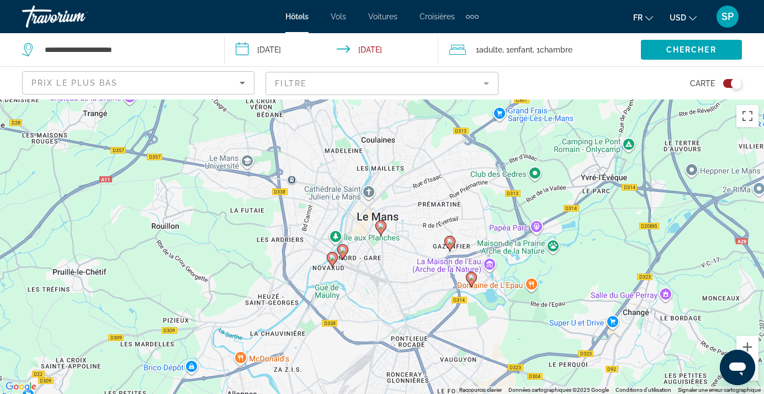
drag, startPoint x: 411, startPoint y: 221, endPoint x: 566, endPoint y: 228, distance: 154.7
click at [566, 228] on div "Pour activer le glissement avec le clavier, appuyez sur Alt+Entrée. Une fois ce…" at bounding box center [382, 246] width 764 height 294
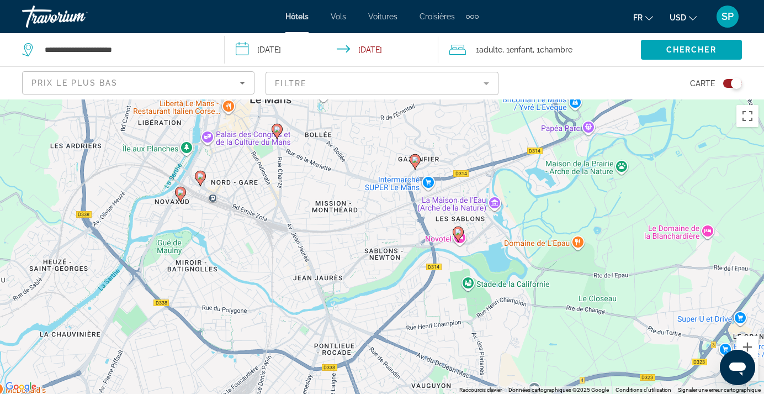
drag, startPoint x: 393, startPoint y: 297, endPoint x: 466, endPoint y: 189, distance: 130.0
click at [472, 192] on div "Pour activer le glissement avec le clavier, appuyez sur Alt+Entrée. Une fois ce…" at bounding box center [382, 246] width 764 height 294
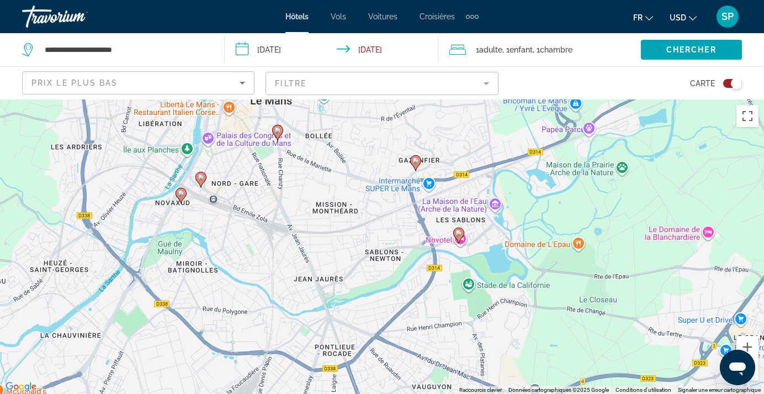
click at [417, 165] on icon "Main content" at bounding box center [416, 162] width 10 height 14
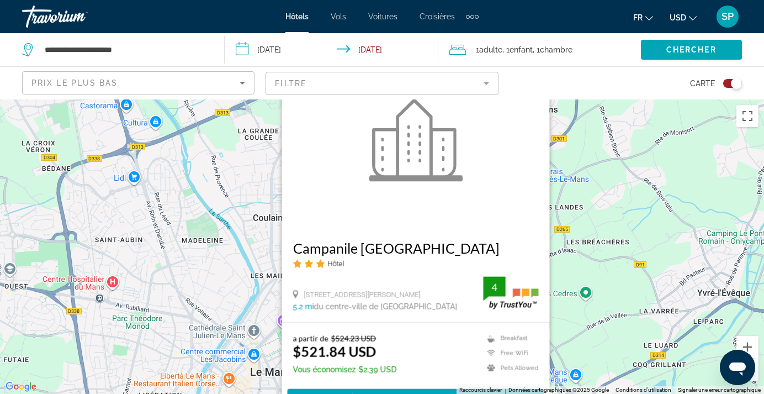
click at [592, 201] on div "Pour activer le glissement avec le clavier, appuyez sur Alt+Entrée. Une fois ce…" at bounding box center [382, 246] width 764 height 294
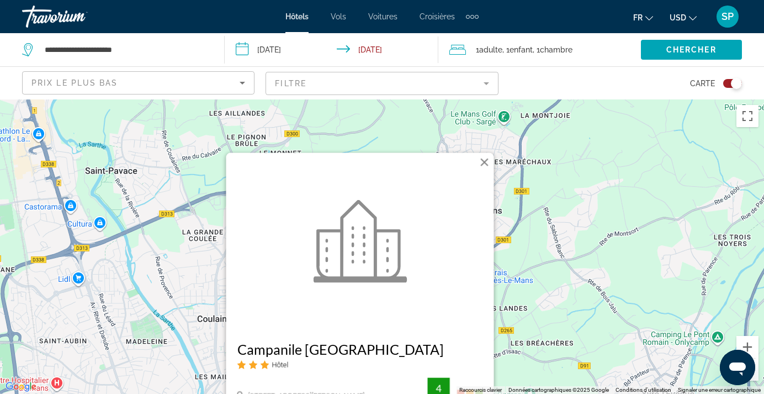
drag, startPoint x: 593, startPoint y: 188, endPoint x: 583, endPoint y: 259, distance: 72.4
click at [617, 283] on div "Pour activer le glissement avec le clavier, appuyez sur Alt+Entrée. Une fois ce…" at bounding box center [382, 246] width 764 height 294
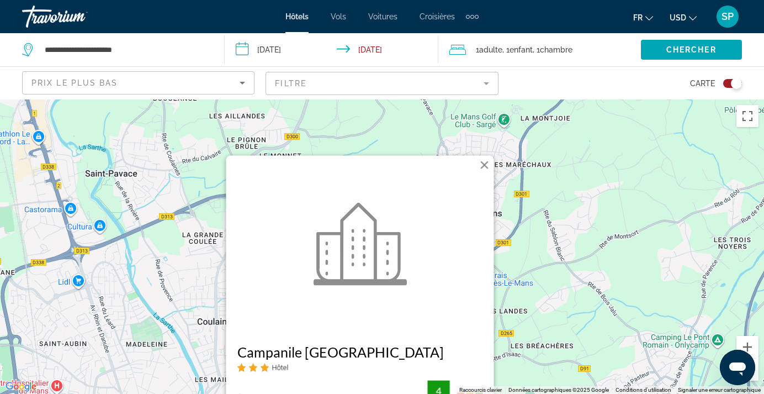
click at [485, 162] on button "Fermer" at bounding box center [484, 164] width 17 height 17
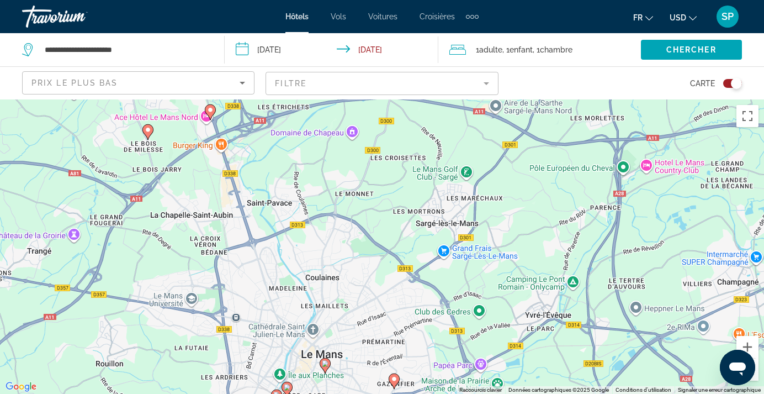
drag, startPoint x: 414, startPoint y: 257, endPoint x: 406, endPoint y: 108, distance: 148.7
click at [406, 109] on div "Pour activer le glissement avec le clavier, appuyez sur Alt+Entrée. Une fois ce…" at bounding box center [382, 246] width 764 height 294
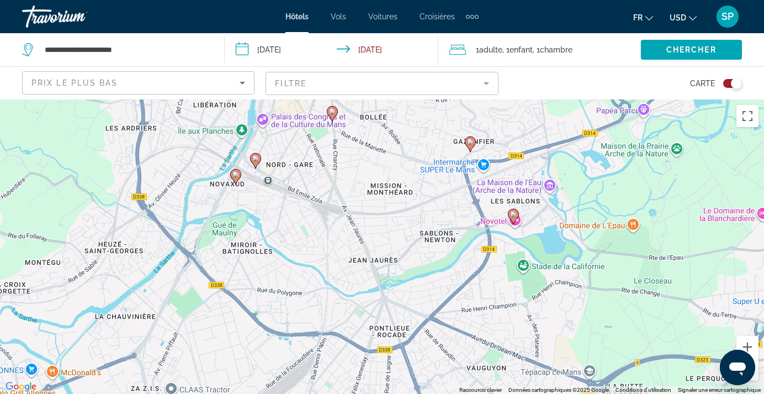
drag, startPoint x: 341, startPoint y: 214, endPoint x: 346, endPoint y: 270, distance: 56.5
click at [355, 274] on div "Pour activer le glissement avec le clavier, appuyez sur Alt+Entrée. Une fois ce…" at bounding box center [382, 246] width 764 height 294
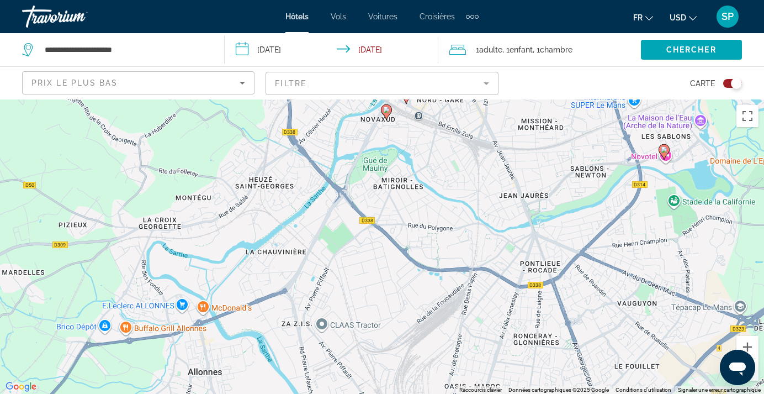
drag, startPoint x: 171, startPoint y: 220, endPoint x: 317, endPoint y: 124, distance: 175.0
click at [317, 124] on div "Pour activer le glissement avec le clavier, appuyez sur Alt+Entrée. Une fois ce…" at bounding box center [382, 246] width 764 height 294
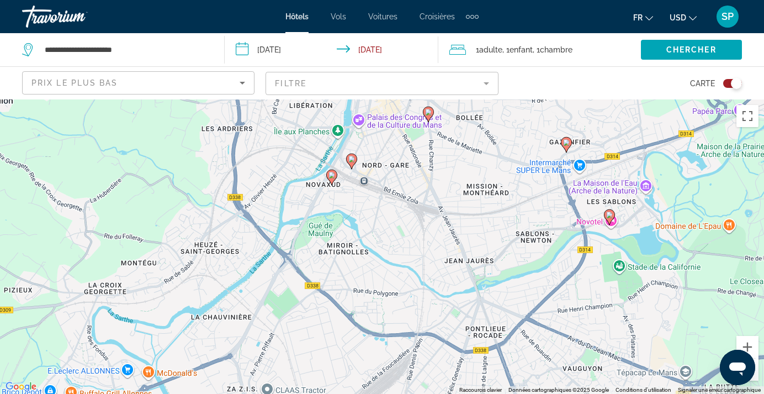
drag, startPoint x: 301, startPoint y: 202, endPoint x: 205, endPoint y: 271, distance: 117.8
click at [205, 271] on div "Pour activer le glissement avec le clavier, appuyez sur Alt+Entrée. Une fois ce…" at bounding box center [382, 246] width 764 height 294
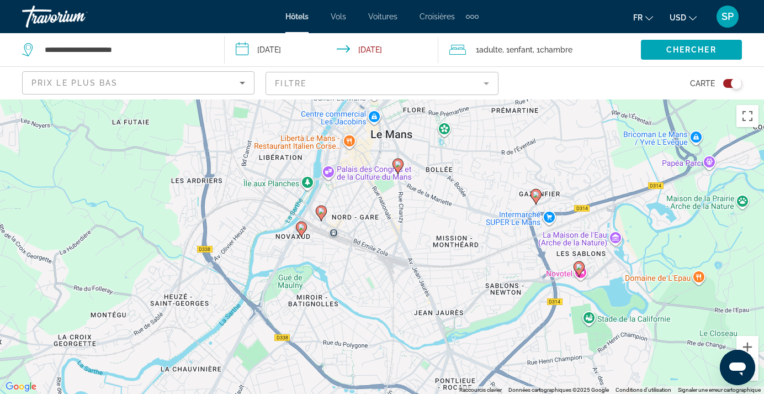
drag, startPoint x: 278, startPoint y: 150, endPoint x: 256, endPoint y: 176, distance: 34.5
click at [256, 176] on div "Pour activer le glissement avec le clavier, appuyez sur Alt+Entrée. Une fois ce…" at bounding box center [382, 246] width 764 height 294
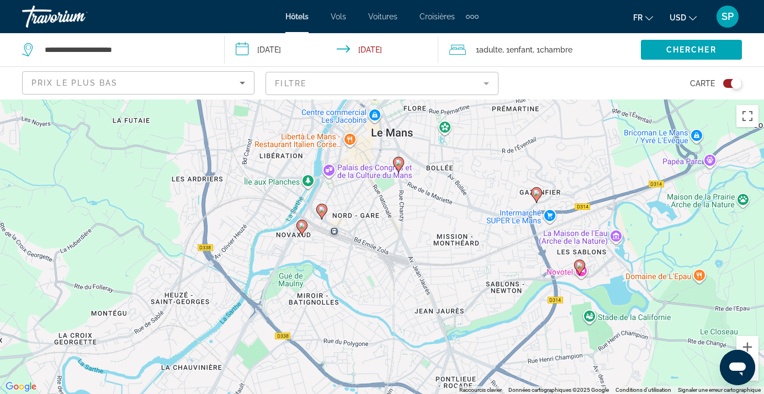
click at [301, 225] on image "Main content" at bounding box center [302, 225] width 7 height 7
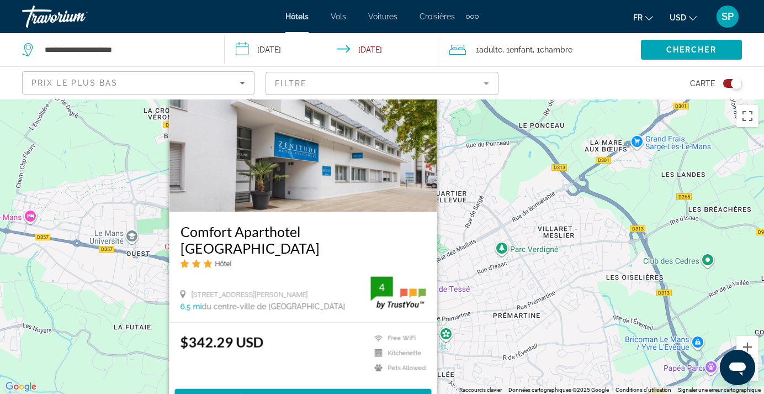
click at [502, 180] on div "Pour activer le glissement avec le clavier, appuyez sur Alt+Entrée. Une fois ce…" at bounding box center [382, 246] width 764 height 294
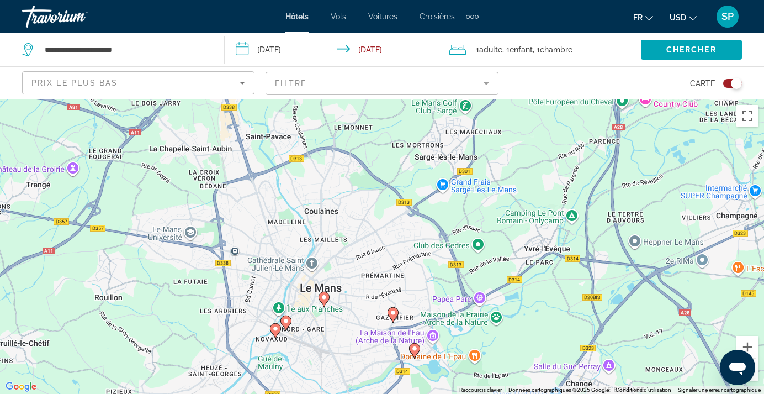
click at [288, 321] on image "Main content" at bounding box center [286, 320] width 7 height 7
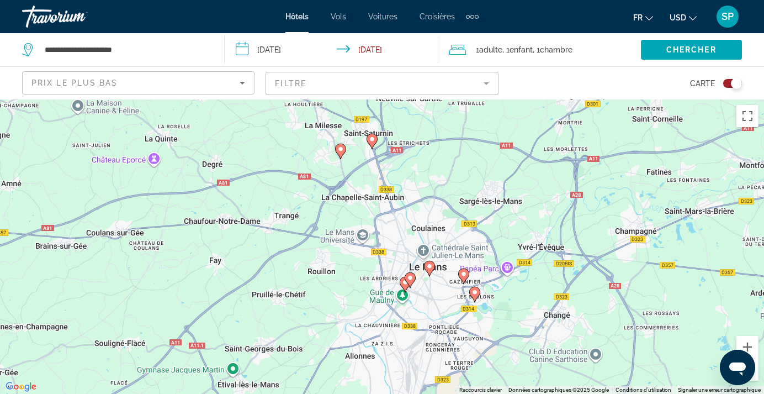
drag, startPoint x: 550, startPoint y: 279, endPoint x: 444, endPoint y: 131, distance: 181.8
click at [444, 131] on div "Pour activer le glissement avec le clavier, appuyez sur Alt+Entrée. Une fois ce…" at bounding box center [382, 246] width 764 height 294
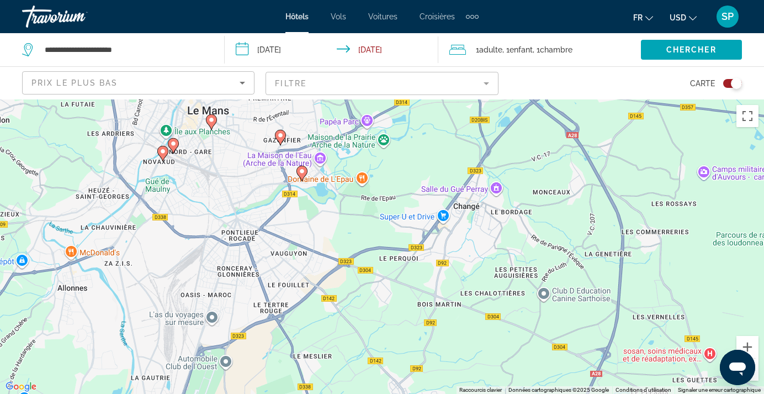
click at [211, 118] on image "Main content" at bounding box center [211, 119] width 7 height 7
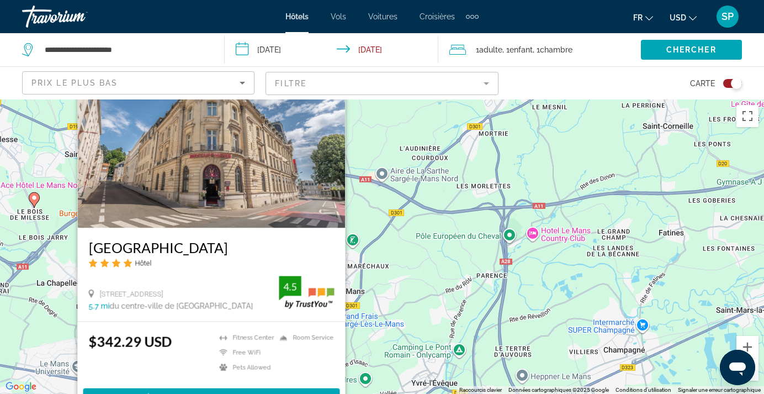
click at [586, 209] on div "Pour activer le glissement avec le clavier, appuyez sur Alt+Entrée. Une fois ce…" at bounding box center [382, 246] width 764 height 294
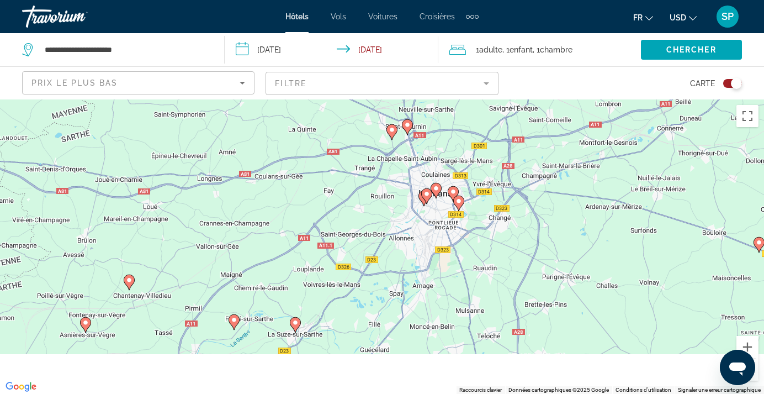
drag, startPoint x: 636, startPoint y: 270, endPoint x: 522, endPoint y: 124, distance: 185.2
click at [522, 124] on div "Pour activer le glissement avec le clavier, appuyez sur Alt+Entrée. Une fois ce…" at bounding box center [382, 246] width 764 height 294
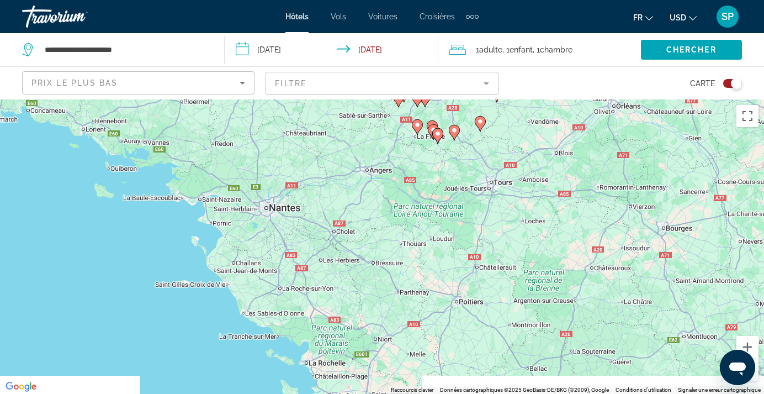
drag, startPoint x: 415, startPoint y: 252, endPoint x: 348, endPoint y: 168, distance: 107.2
click at [349, 168] on div "Pour activer le glissement avec le clavier, appuyez sur Alt+Entrée. Une fois ce…" at bounding box center [382, 246] width 764 height 294
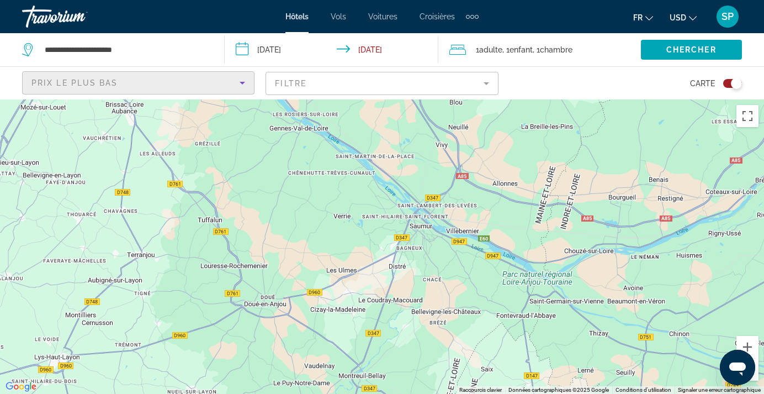
drag, startPoint x: 205, startPoint y: 83, endPoint x: 399, endPoint y: 286, distance: 281.5
click at [240, 89] on div "Prix le plus bas" at bounding box center [135, 82] width 208 height 13
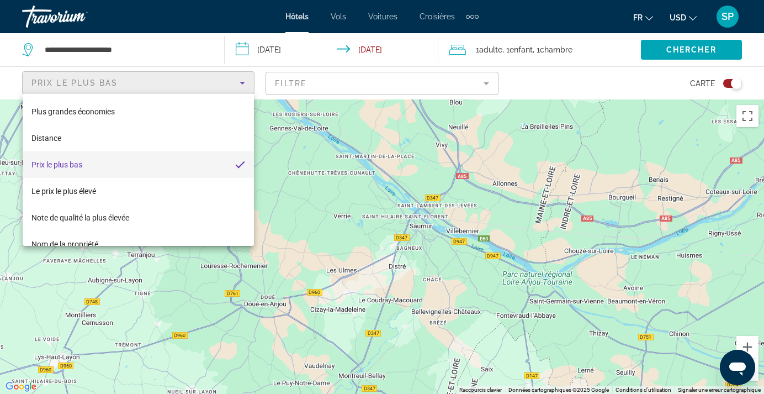
drag, startPoint x: 414, startPoint y: 224, endPoint x: 412, endPoint y: 246, distance: 22.1
click at [407, 274] on div at bounding box center [382, 197] width 764 height 394
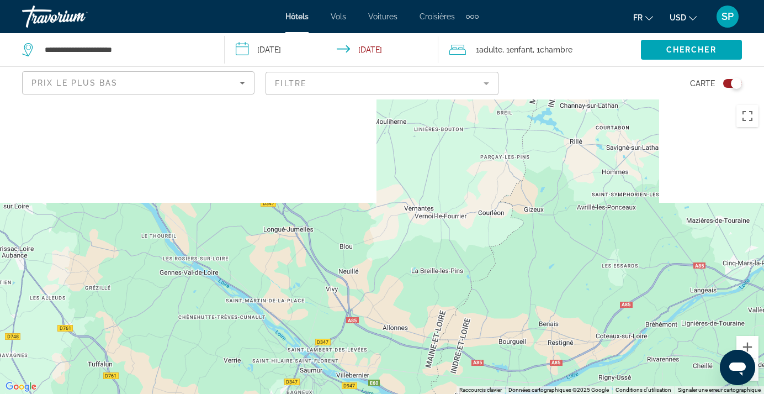
drag, startPoint x: 601, startPoint y: 118, endPoint x: 485, endPoint y: 273, distance: 193.6
click at [485, 273] on div "Main content" at bounding box center [382, 246] width 764 height 294
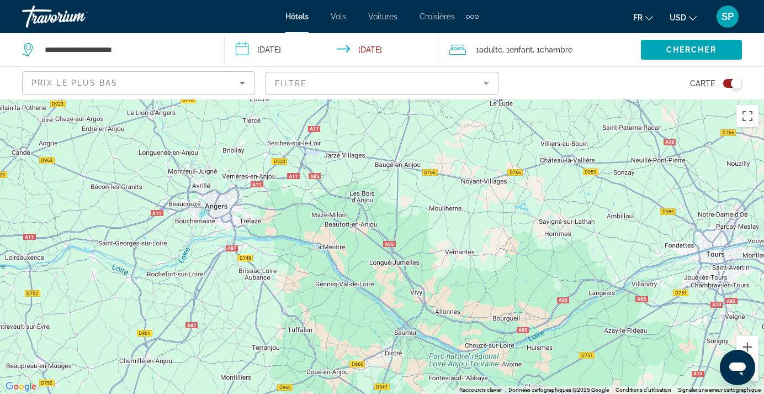
drag, startPoint x: 453, startPoint y: 210, endPoint x: 451, endPoint y: 264, distance: 54.1
click at [451, 264] on div "Pour activer le glissement avec le clavier, appuyez sur Alt+Entrée. Une fois ce…" at bounding box center [382, 246] width 764 height 294
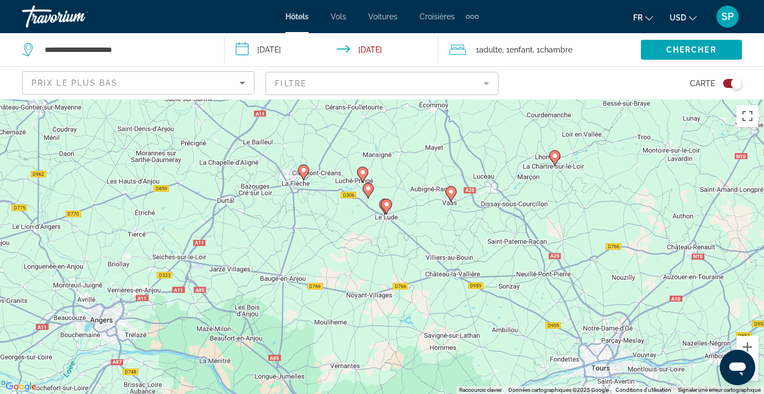
drag, startPoint x: 539, startPoint y: 152, endPoint x: 426, endPoint y: 215, distance: 128.7
click at [417, 232] on div "Pour activer le glissement avec le clavier, appuyez sur Alt+Entrée. Une fois ce…" at bounding box center [382, 246] width 764 height 294
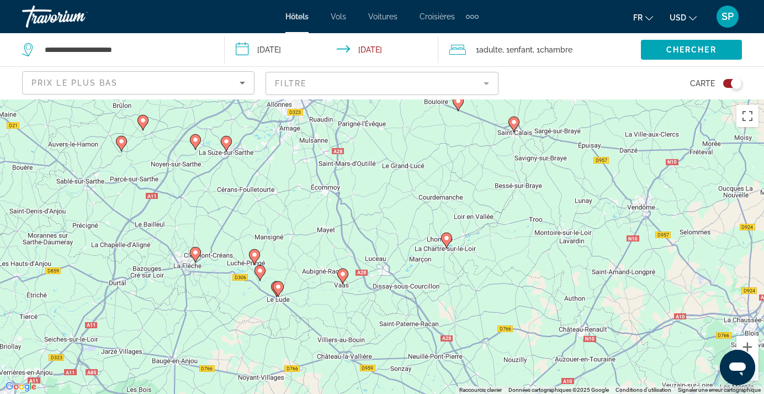
drag, startPoint x: 582, startPoint y: 158, endPoint x: 482, endPoint y: 242, distance: 130.8
click at [482, 242] on div "Pour activer le glissement avec le clavier, appuyez sur Alt+Entrée. Une fois ce…" at bounding box center [382, 246] width 764 height 294
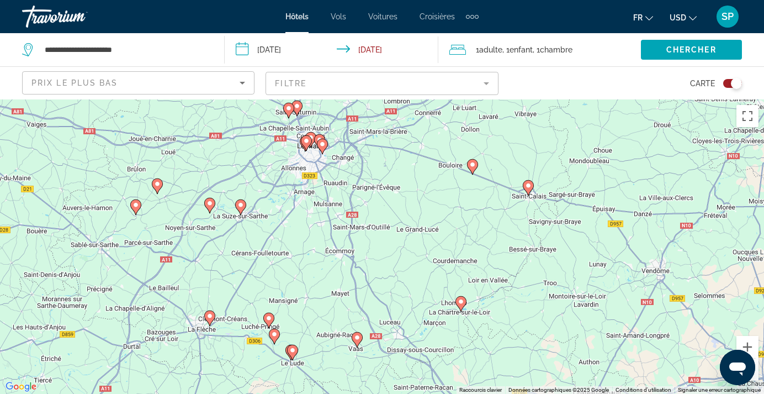
drag, startPoint x: 502, startPoint y: 171, endPoint x: 516, endPoint y: 239, distance: 69.9
click at [516, 239] on div "Pour activer le glissement avec le clavier, appuyez sur Alt+Entrée. Une fois ce…" at bounding box center [382, 246] width 764 height 294
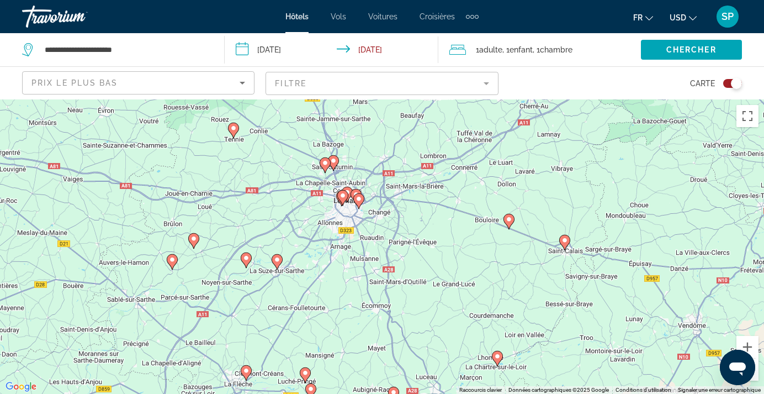
drag, startPoint x: 443, startPoint y: 173, endPoint x: 481, endPoint y: 226, distance: 65.3
click at [480, 228] on div "Pour activer le glissement avec le clavier, appuyez sur Alt+Entrée. Une fois ce…" at bounding box center [382, 246] width 764 height 294
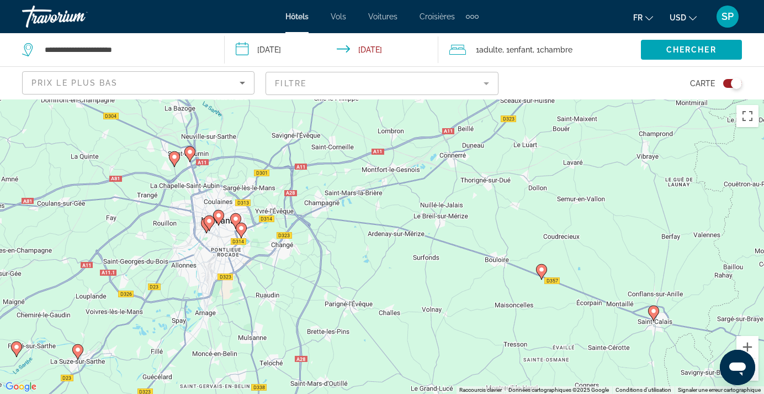
click at [294, 15] on span "Hôtels" at bounding box center [296, 16] width 23 height 9
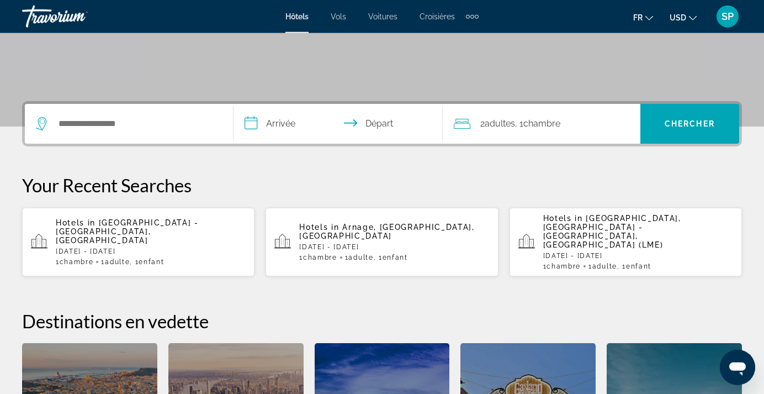
scroll to position [281, 0]
